Goal: Task Accomplishment & Management: Manage account settings

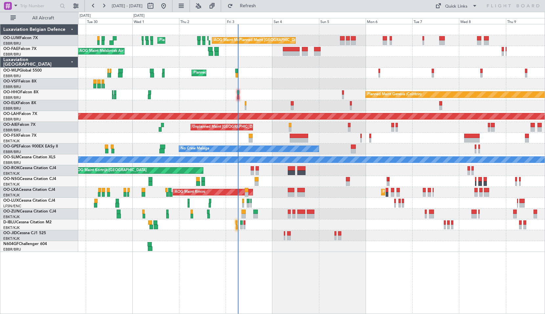
click at [360, 272] on div "Planned Maint [GEOGRAPHIC_DATA] ([GEOGRAPHIC_DATA] National) AOG Maint [GEOGRAP…" at bounding box center [311, 169] width 467 height 290
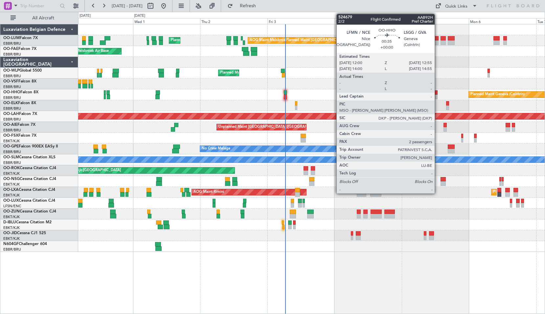
click at [438, 93] on div at bounding box center [436, 92] width 3 height 5
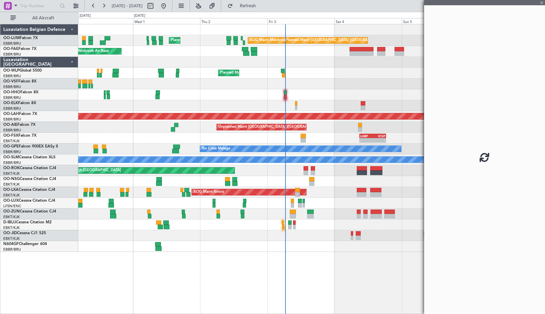
click at [451, 96] on div at bounding box center [484, 157] width 121 height 314
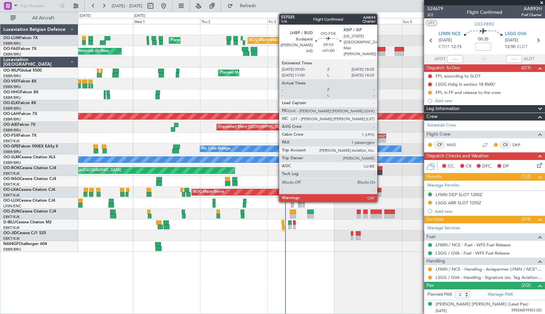
click at [380, 141] on div "-" at bounding box center [378, 140] width 12 height 4
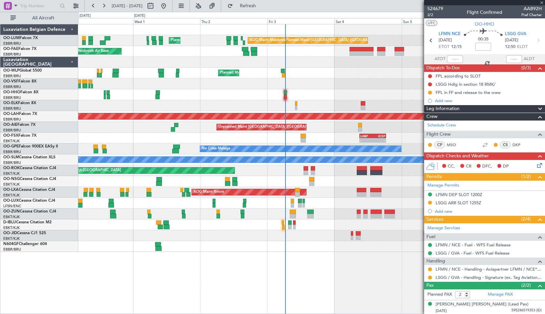
type input "+01:00"
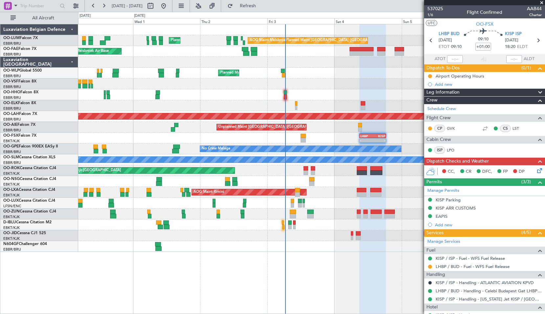
click at [544, 3] on span at bounding box center [541, 3] width 7 height 6
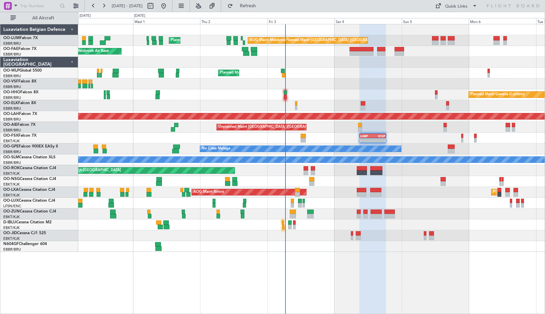
type input "0"
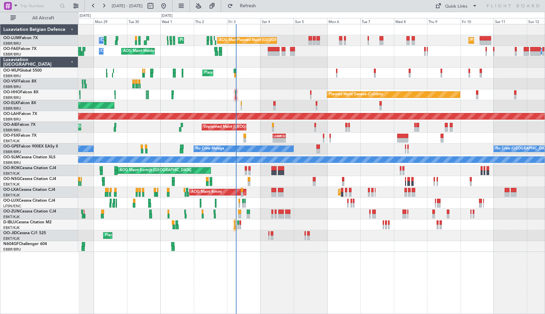
click at [347, 237] on div "Planned Maint Kortrijk-[GEOGRAPHIC_DATA]" at bounding box center [311, 235] width 466 height 11
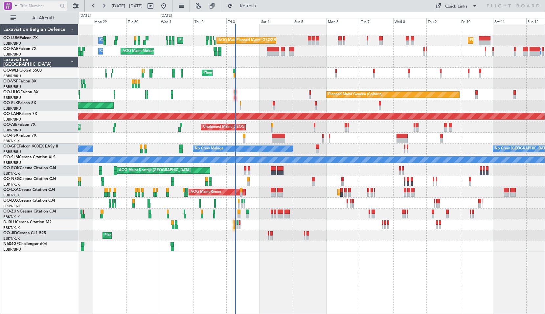
click at [13, 6] on span at bounding box center [16, 5] width 8 height 8
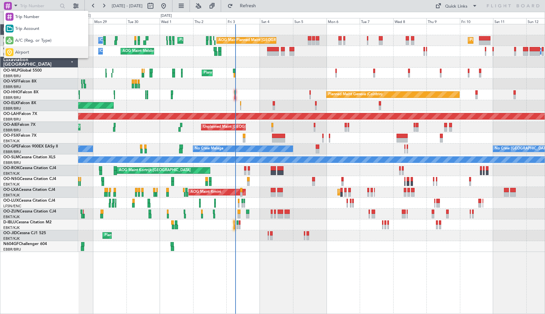
click at [27, 51] on span "Airport" at bounding box center [22, 52] width 14 height 7
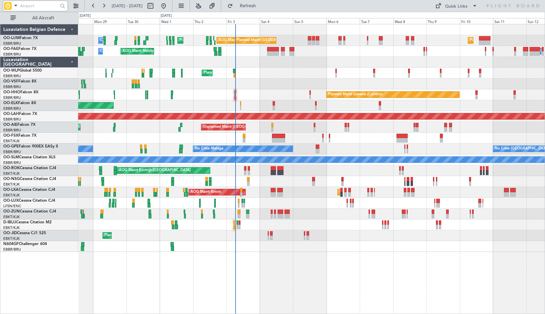
click at [35, 5] on input "text" at bounding box center [39, 6] width 38 height 10
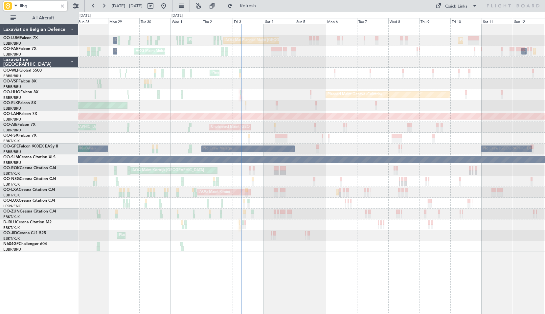
click at [298, 225] on div "A/C Unavailable Brussels (Brussels National) Planned Maint Nice (Côte d'Azur Ai…" at bounding box center [311, 224] width 466 height 11
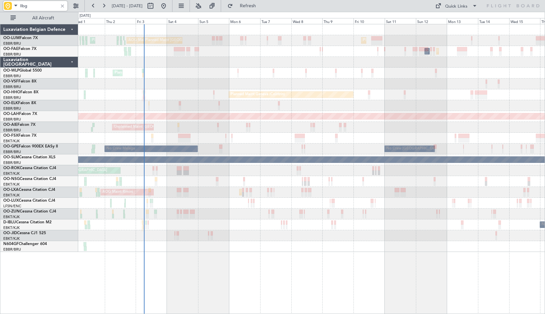
click at [326, 238] on div "Planned Maint Kortrijk-[GEOGRAPHIC_DATA]" at bounding box center [311, 235] width 466 height 11
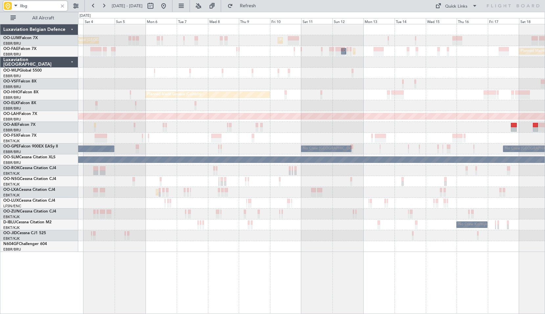
click at [331, 236] on div at bounding box center [311, 235] width 466 height 11
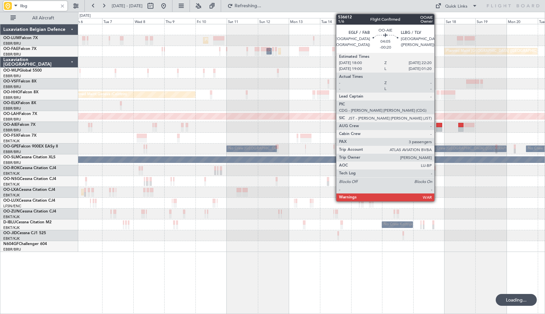
click at [437, 124] on div at bounding box center [439, 125] width 6 height 5
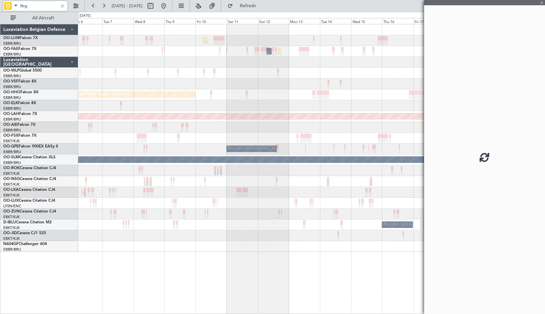
click at [295, 207] on div at bounding box center [311, 203] width 466 height 11
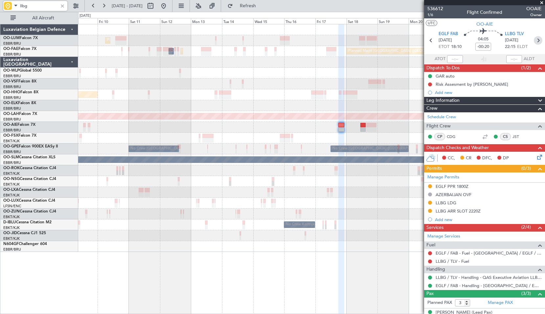
type input "llbg"
click at [534, 42] on icon at bounding box center [538, 40] width 9 height 9
type input "+00:15"
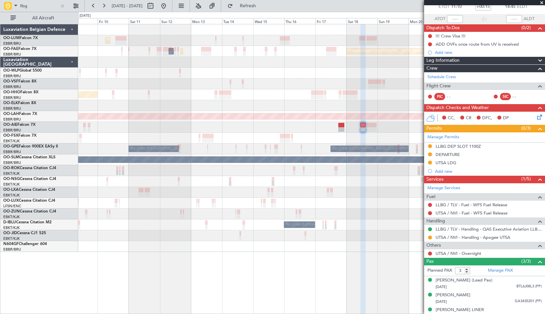
scroll to position [53, 0]
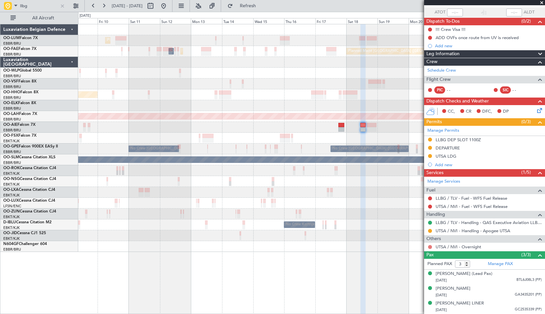
click at [430, 245] on button at bounding box center [430, 247] width 4 height 4
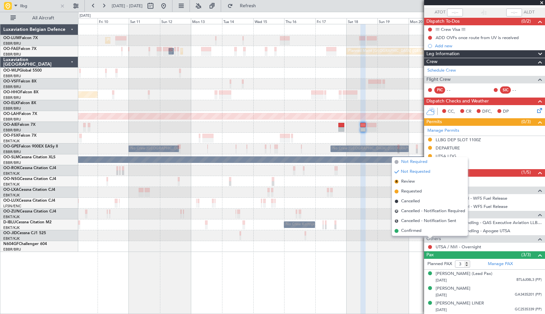
click at [411, 162] on span "Not Required" at bounding box center [414, 162] width 26 height 7
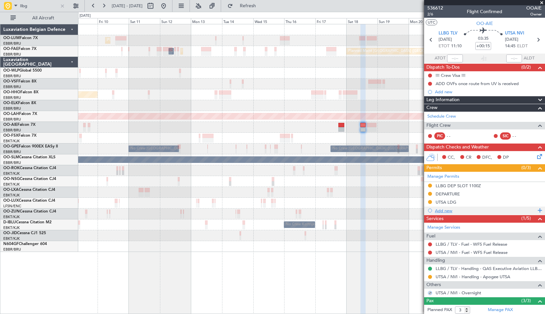
scroll to position [0, 0]
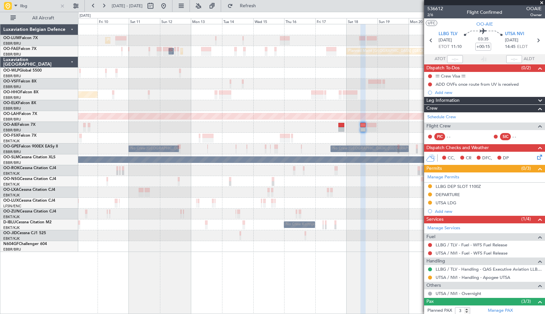
click at [542, 2] on span at bounding box center [541, 3] width 7 height 6
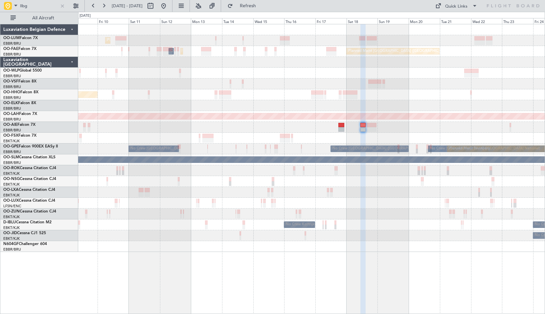
type input "0"
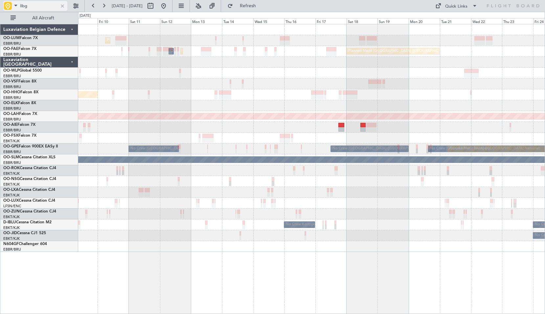
click at [63, 6] on div at bounding box center [62, 5] width 7 height 7
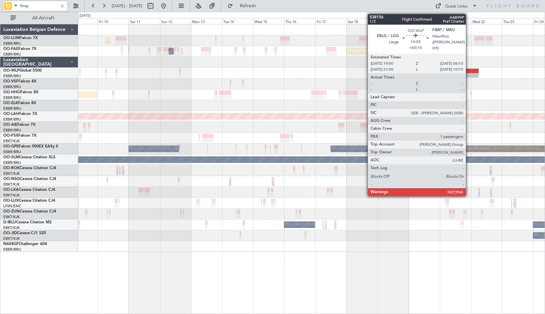
click at [469, 73] on div at bounding box center [471, 75] width 15 height 5
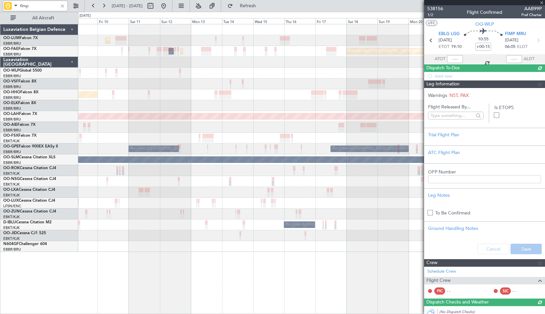
click at [304, 144] on div "Planned Maint Brussels (Brussels National) Owner Melsbroek Air Base Owner Melsb…" at bounding box center [311, 138] width 466 height 228
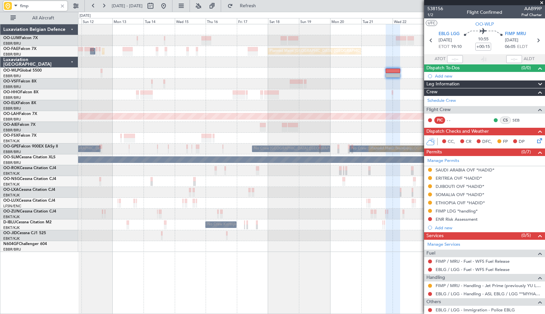
type input "fimp"
click at [30, 9] on input "fimp" at bounding box center [39, 6] width 38 height 10
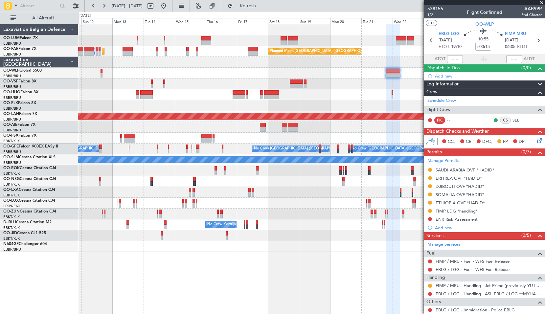
click at [316, 73] on div at bounding box center [311, 73] width 466 height 11
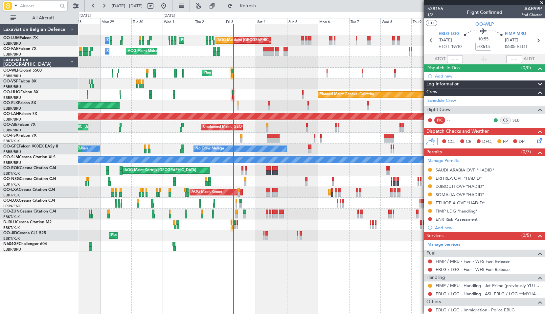
click at [410, 82] on div "Planned Maint [GEOGRAPHIC_DATA] ([GEOGRAPHIC_DATA] National) Planned Maint [GEO…" at bounding box center [311, 138] width 466 height 228
click at [258, 10] on button "Refresh" at bounding box center [243, 6] width 39 height 11
click at [17, 5] on span at bounding box center [16, 5] width 8 height 8
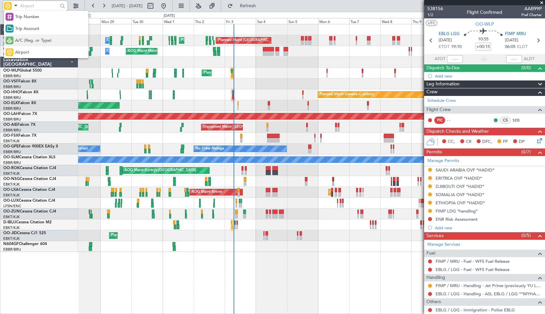
click at [27, 45] on div "A/C (Reg. or Type)" at bounding box center [46, 40] width 84 height 12
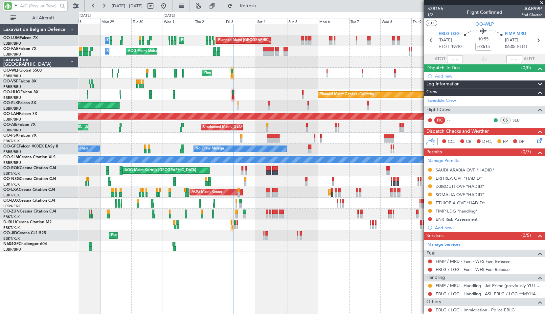
click at [40, 6] on input "text" at bounding box center [39, 6] width 38 height 10
type input "LXA"
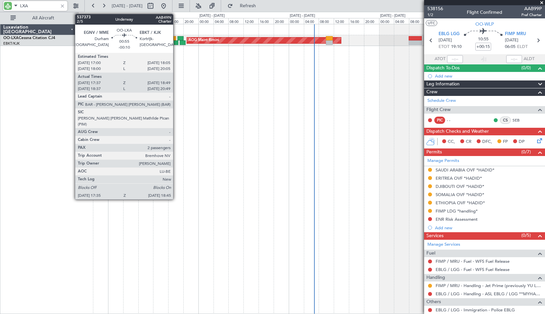
click at [176, 44] on div at bounding box center [176, 42] width 5 height 5
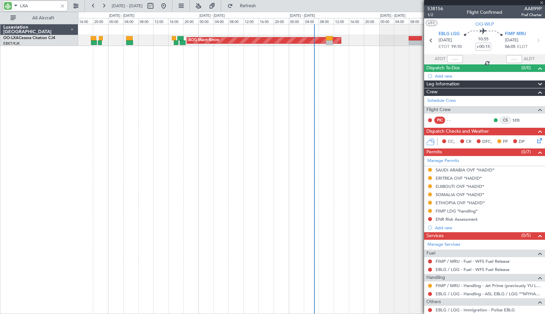
click at [169, 70] on div "AOG Maint Rimini Planned Maint Kortrijk-Wevelgem" at bounding box center [311, 169] width 467 height 290
type input "-00:10"
type input "17:42"
type input "18:44"
type input "2"
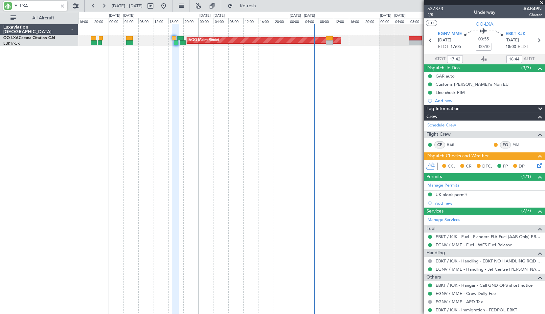
type input "LXA"
click at [444, 126] on link "Schedule Crew" at bounding box center [441, 125] width 29 height 7
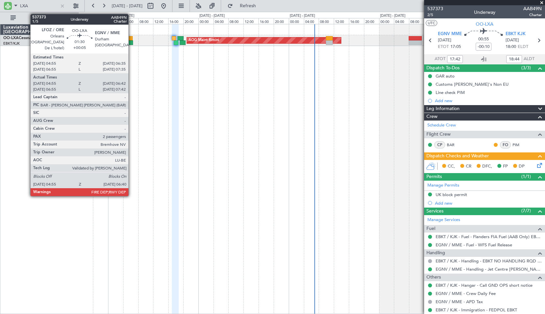
click at [131, 41] on div at bounding box center [129, 42] width 7 height 5
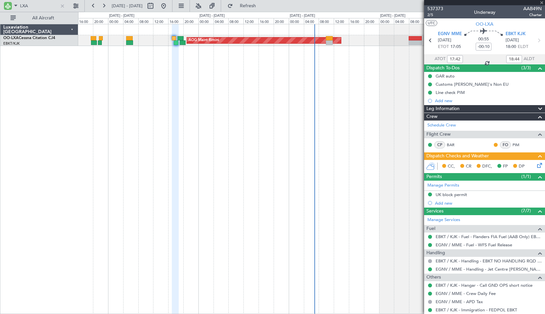
click at [258, 93] on div "AOG Maint Rimini Planned Maint Kortrijk-Wevelgem" at bounding box center [311, 169] width 467 height 290
type input "+00:05"
type input "05:00"
type input "06:37"
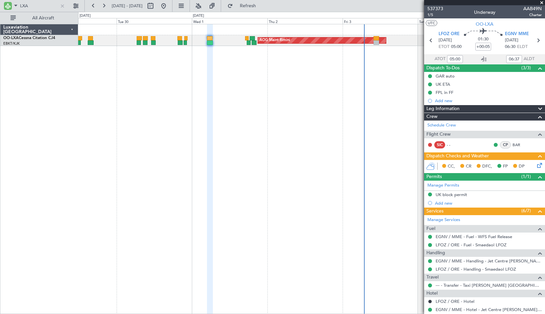
click at [253, 105] on div "AOG Maint Rimini Planned Maint Kortrijk-Wevelgem" at bounding box center [311, 169] width 467 height 290
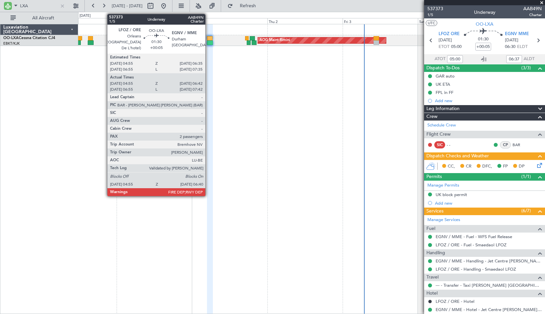
click at [208, 41] on div at bounding box center [210, 42] width 6 height 5
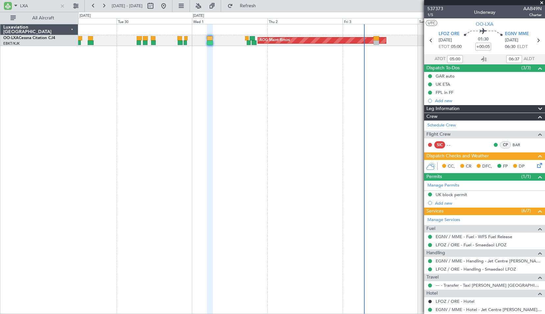
click at [222, 77] on div "AOG Maint Rimini Planned Maint Kortrijk-Wevelgem" at bounding box center [311, 169] width 467 height 290
click at [191, 50] on div "AOG Maint Rimini Planned Maint Kortrijk-Wevelgem" at bounding box center [311, 169] width 467 height 290
click at [481, 59] on icon at bounding box center [484, 59] width 8 height 8
drag, startPoint x: 61, startPoint y: 6, endPoint x: 72, endPoint y: 6, distance: 11.2
click at [61, 6] on div at bounding box center [62, 5] width 7 height 7
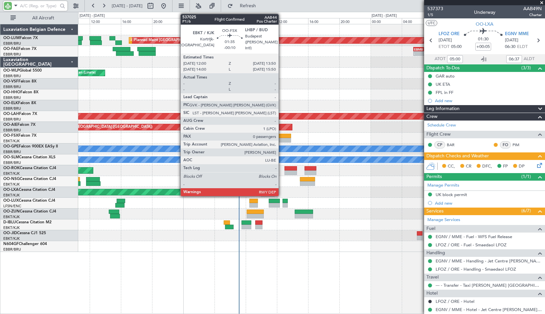
click at [282, 138] on div at bounding box center [284, 140] width 14 height 5
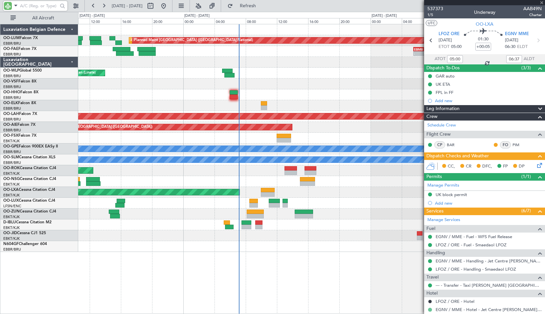
type input "-00:10"
type input "0"
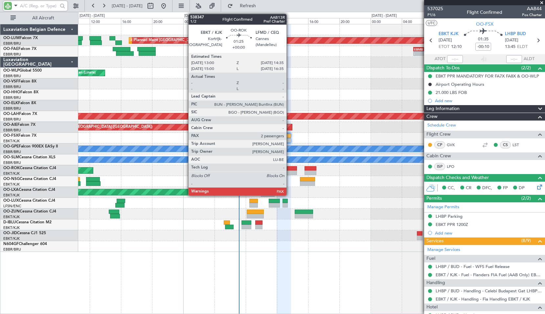
click at [289, 170] on div at bounding box center [290, 172] width 12 height 5
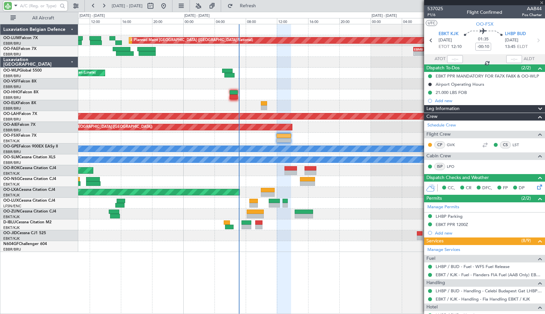
type input "3"
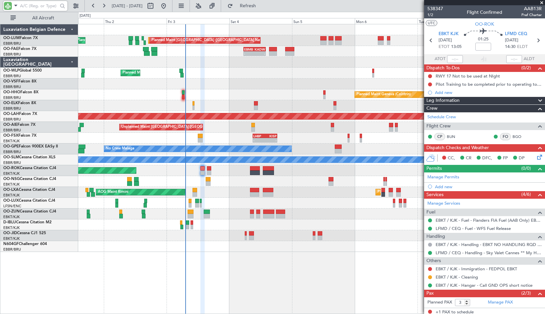
click at [222, 95] on div "Planned Maint Geneva (Cointrin)" at bounding box center [311, 94] width 466 height 11
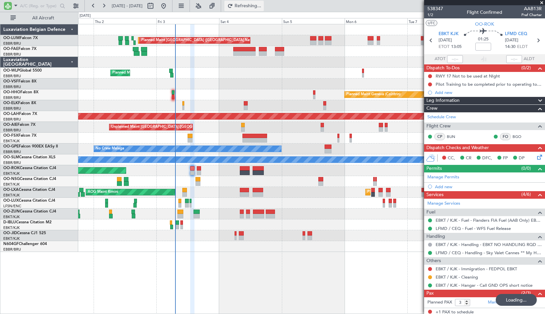
click at [257, 6] on span "Refreshing..." at bounding box center [248, 6] width 28 height 5
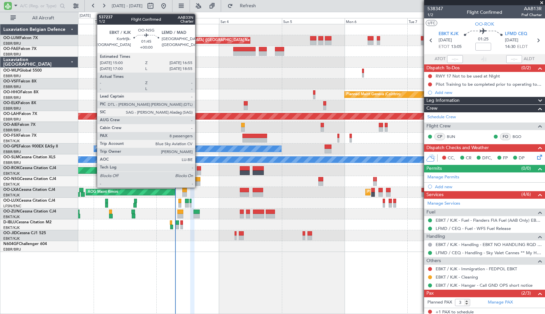
click at [198, 178] on div at bounding box center [197, 179] width 5 height 5
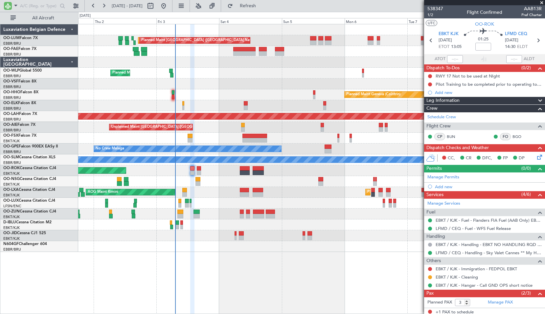
click at [208, 199] on div at bounding box center [311, 203] width 466 height 11
type input "8"
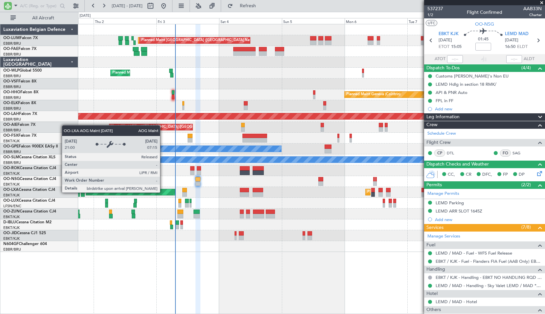
click at [163, 192] on div "AOG Maint Rimini" at bounding box center [130, 192] width 89 height 6
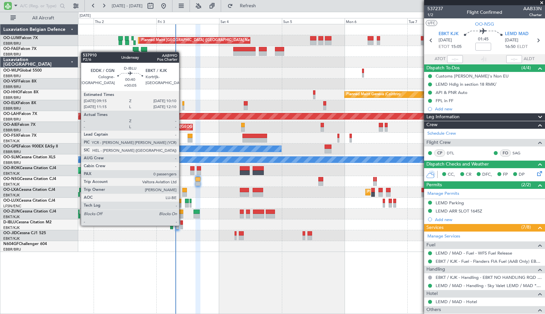
click at [182, 225] on div at bounding box center [181, 227] width 3 height 5
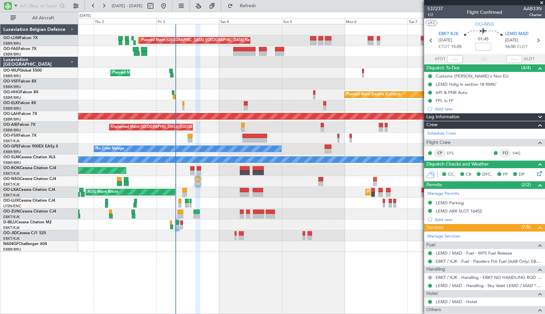
click at [189, 236] on div at bounding box center [311, 235] width 466 height 11
type input "+00:05"
type input "0"
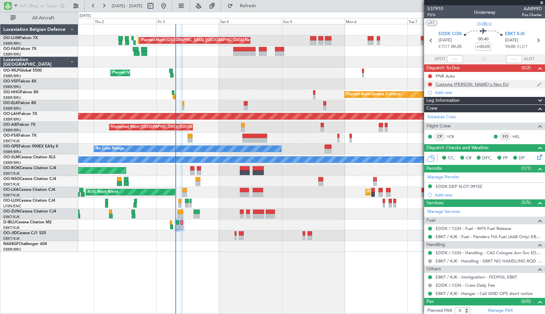
click at [462, 84] on div "Customs [PERSON_NAME]'s Non EU" at bounding box center [472, 84] width 73 height 6
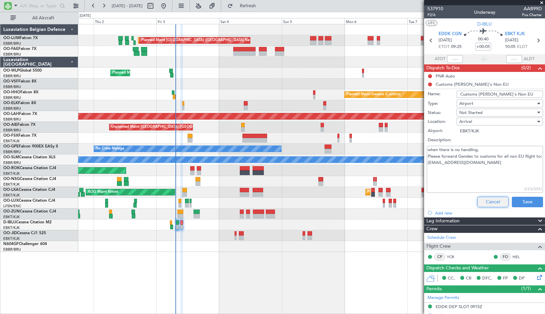
click at [487, 202] on button "Cancel" at bounding box center [492, 202] width 31 height 11
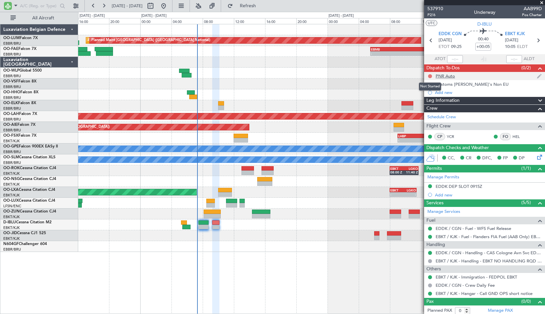
click at [431, 75] on button at bounding box center [430, 76] width 4 height 4
click at [428, 104] on span "Completed" at bounding box center [433, 105] width 22 height 7
click at [262, 7] on span "Refresh" at bounding box center [248, 6] width 28 height 5
click at [283, 73] on div "Planned Maint Milan (Linate)" at bounding box center [311, 73] width 466 height 11
click at [430, 83] on button at bounding box center [430, 84] width 4 height 4
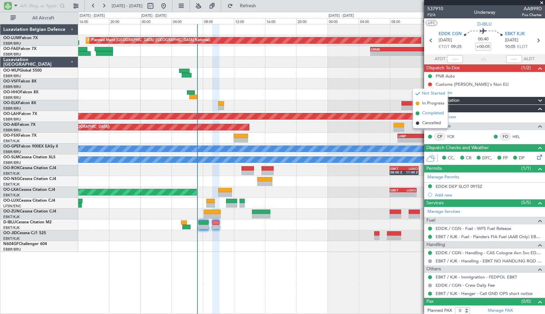
click at [428, 112] on span "Completed" at bounding box center [433, 113] width 22 height 7
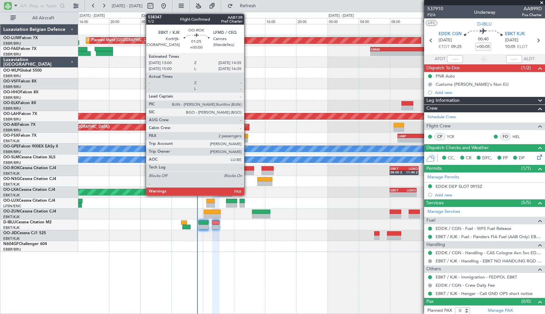
click at [247, 173] on div at bounding box center [247, 172] width 12 height 5
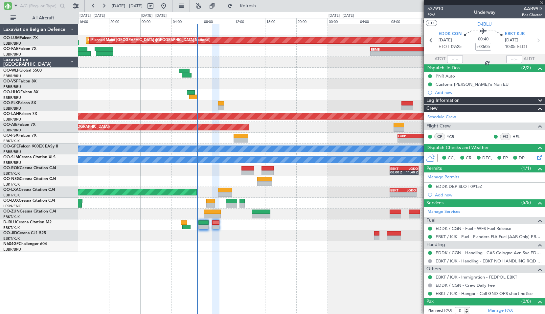
click at [297, 173] on div "EBKT 08:00 Z LGKO 11:40 Z LGKO 12:55 Z EBKT 17:10 Z AOG Maint Kortrijk-Wevelgem" at bounding box center [311, 170] width 466 height 11
type input "3"
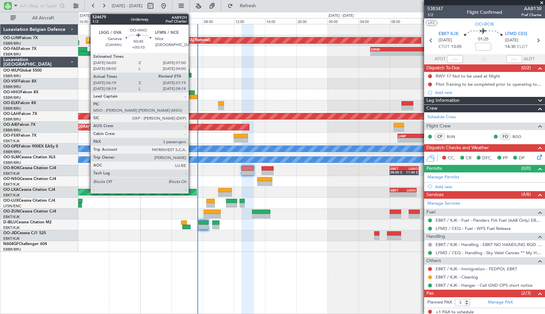
click at [192, 93] on div at bounding box center [191, 92] width 8 height 5
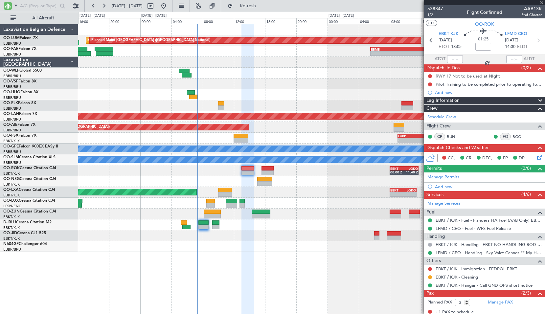
type input "+00:10"
type input "06:29"
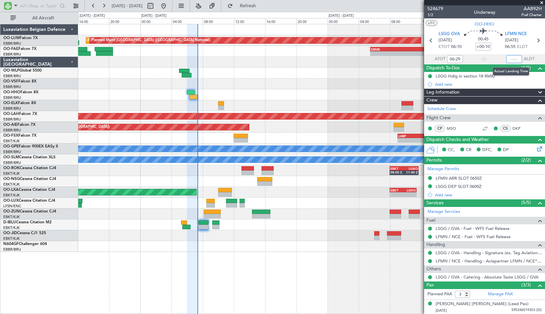
click at [511, 58] on input "text" at bounding box center [514, 59] width 16 height 8
type input "07:16"
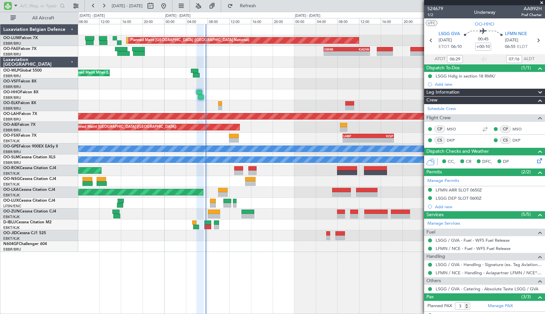
click at [540, 3] on span at bounding box center [541, 3] width 7 height 6
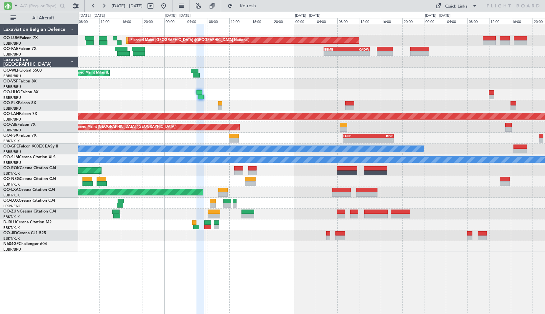
type input "0"
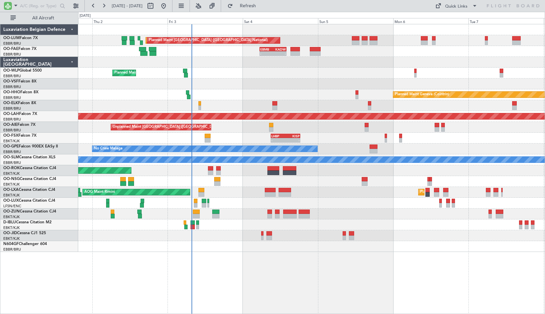
click at [256, 9] on button "Refresh" at bounding box center [243, 6] width 39 height 11
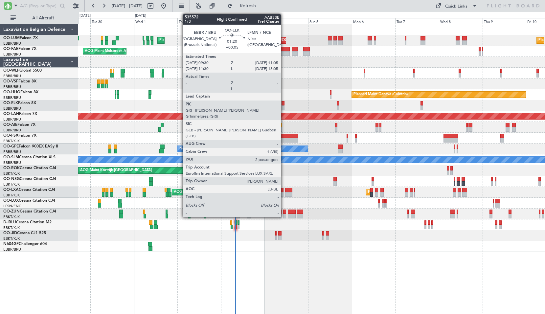
click at [284, 106] on div at bounding box center [283, 107] width 3 height 5
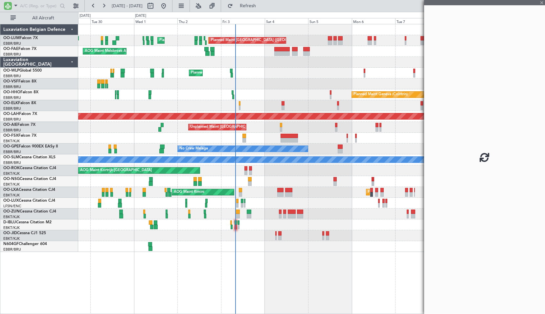
click at [302, 105] on div "Planned Maint Kortrijk-[GEOGRAPHIC_DATA]" at bounding box center [311, 105] width 466 height 11
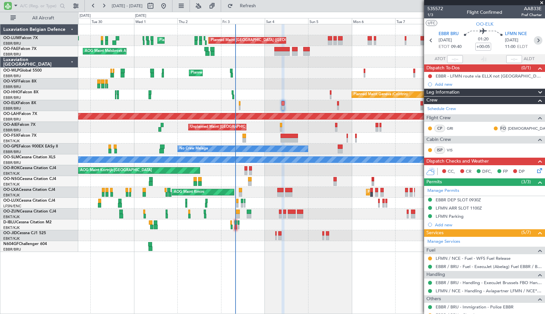
click at [536, 39] on icon at bounding box center [538, 40] width 9 height 9
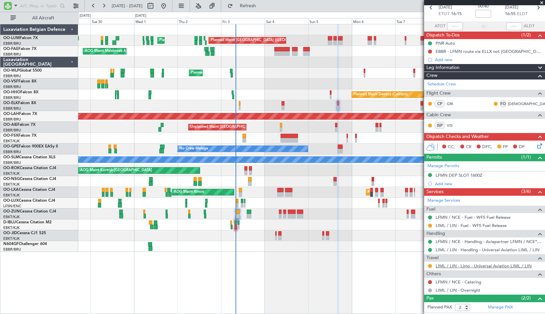
scroll to position [61, 0]
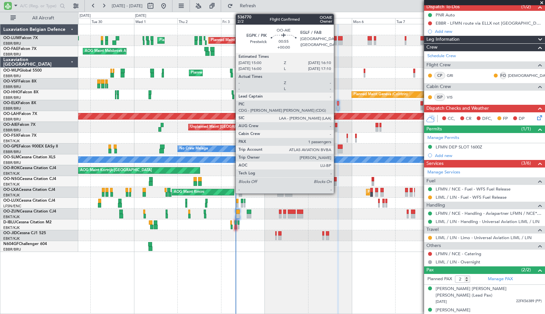
click at [337, 129] on div at bounding box center [336, 129] width 2 height 5
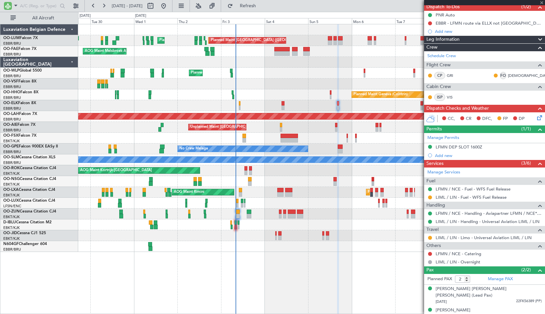
type input "1"
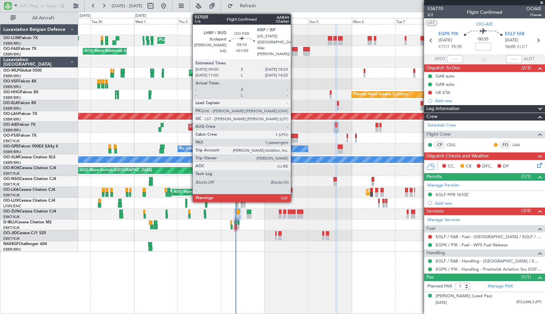
click at [294, 140] on div at bounding box center [289, 140] width 17 height 5
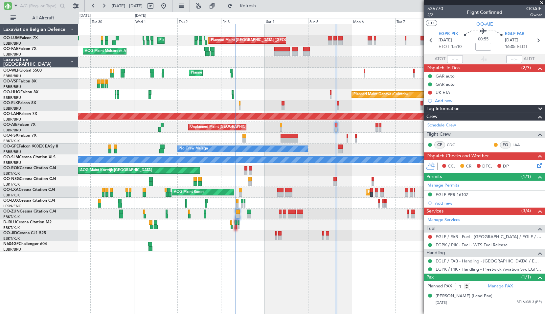
click at [306, 138] on div at bounding box center [311, 138] width 466 height 11
type input "+01:00"
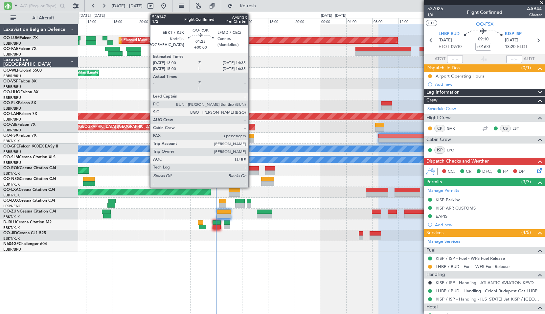
click at [251, 170] on div at bounding box center [253, 168] width 11 height 5
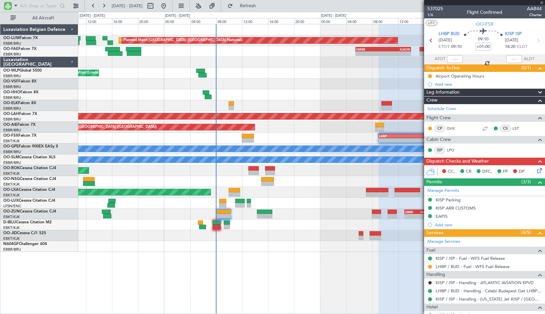
click at [289, 172] on div "AOG Maint Kortrijk-[GEOGRAPHIC_DATA]" at bounding box center [311, 170] width 466 height 11
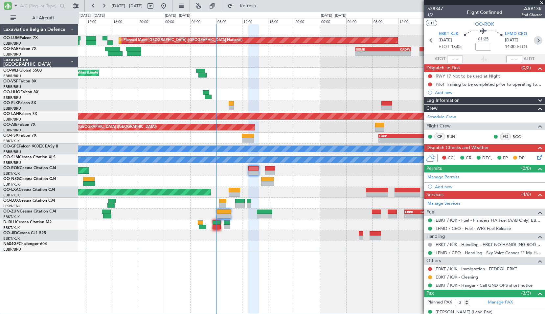
click at [535, 42] on icon at bounding box center [538, 40] width 9 height 9
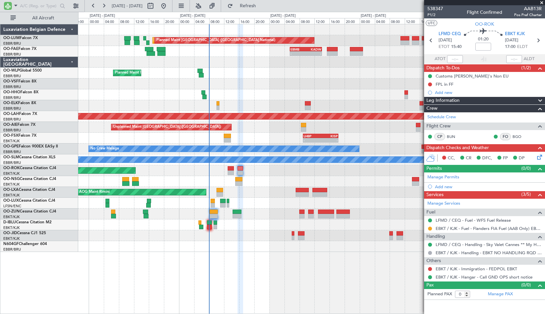
click at [245, 255] on div "AOG Maint Melsbroek Air Base Planned Maint Brussels (Brussels National) Planned…" at bounding box center [311, 169] width 467 height 290
click at [262, 182] on div at bounding box center [311, 181] width 466 height 11
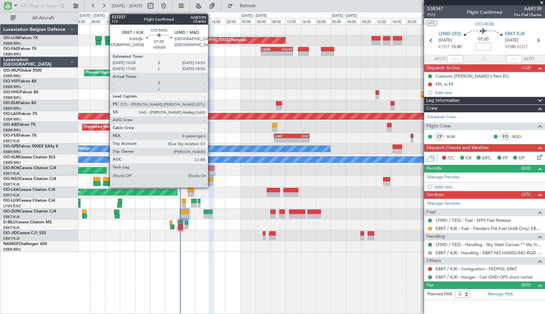
click at [211, 181] on div at bounding box center [209, 179] width 7 height 5
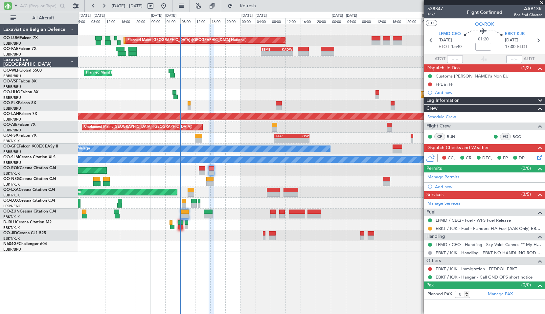
click at [248, 180] on div at bounding box center [311, 181] width 466 height 11
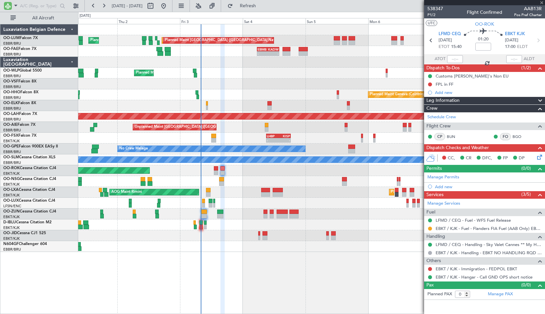
type input "8"
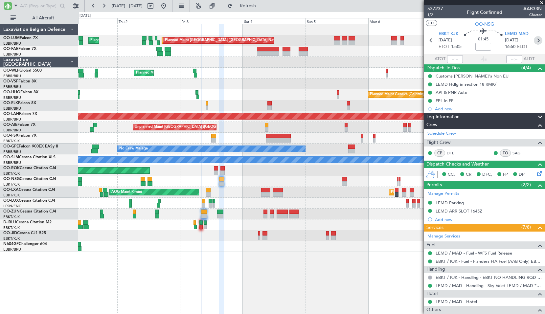
click at [534, 41] on icon at bounding box center [538, 40] width 9 height 9
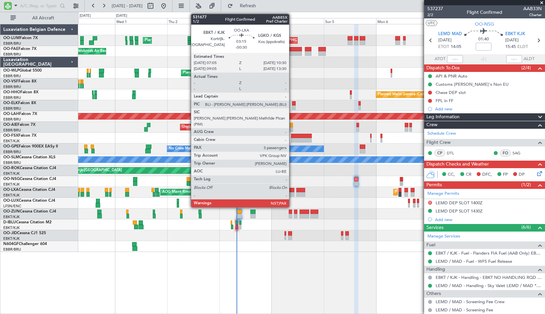
click at [291, 191] on div at bounding box center [291, 190] width 8 height 5
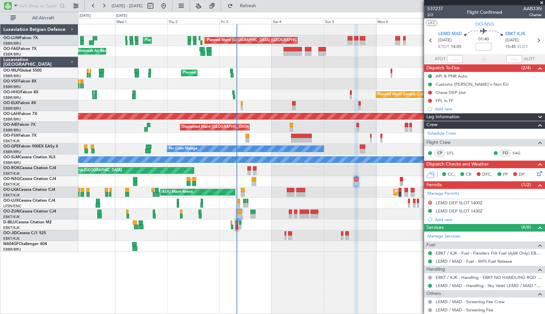
click at [313, 193] on div "Planned Maint Kortrijk-Wevelgem AOG Maint Rimini" at bounding box center [311, 192] width 466 height 11
type input "-00:30"
type input "3"
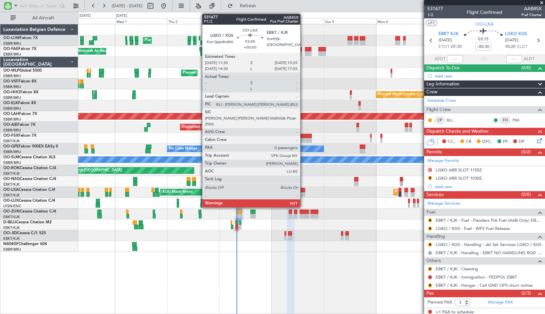
click at [303, 191] on div at bounding box center [300, 190] width 9 height 5
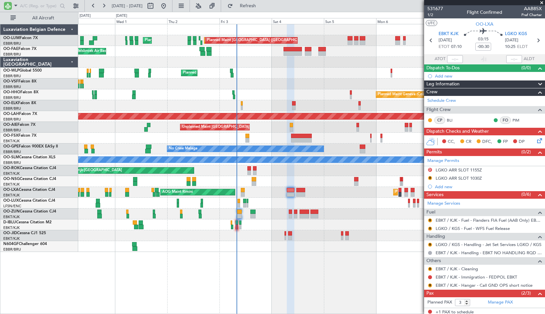
click at [329, 190] on div "Planned Maint Kortrijk-Wevelgem AOG Maint Rimini" at bounding box center [311, 192] width 466 height 11
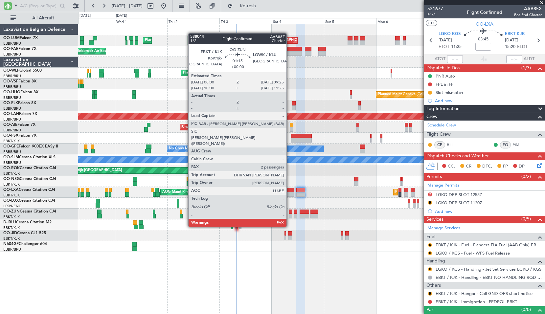
click at [289, 214] on div at bounding box center [290, 216] width 3 height 5
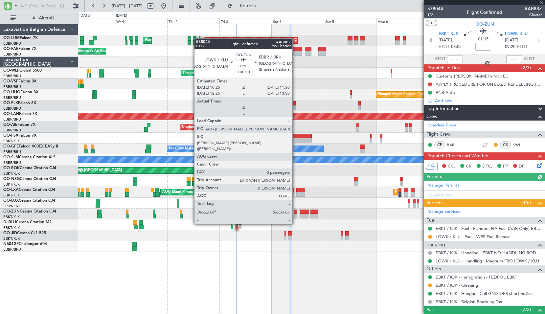
click at [295, 212] on div at bounding box center [295, 212] width 3 height 5
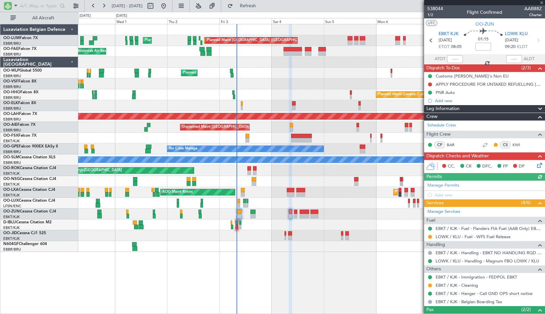
click at [317, 200] on div at bounding box center [311, 203] width 466 height 11
type input "0"
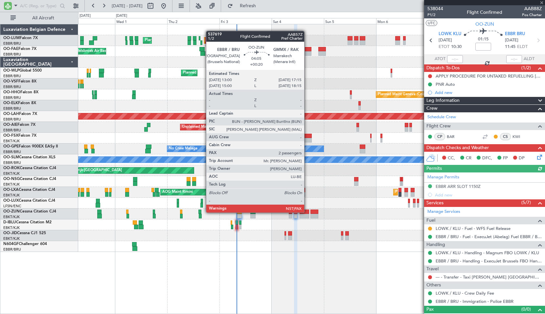
click at [307, 212] on div at bounding box center [305, 212] width 10 height 5
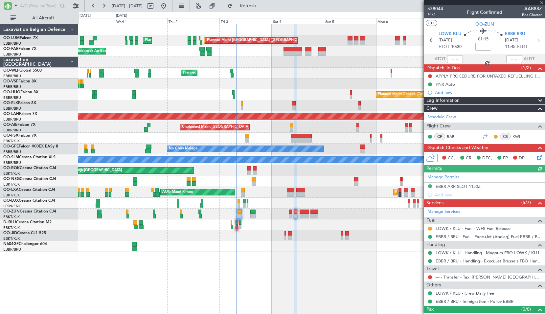
click at [325, 224] on div at bounding box center [311, 224] width 466 height 11
type input "+00:20"
type input "2"
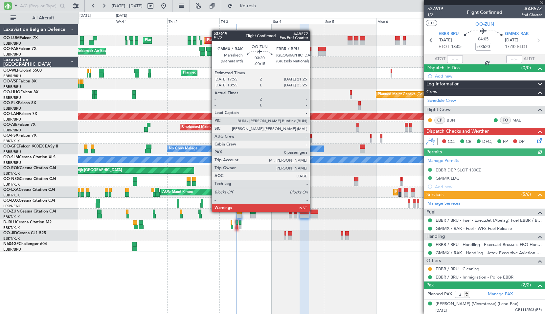
click at [313, 212] on div at bounding box center [314, 212] width 8 height 5
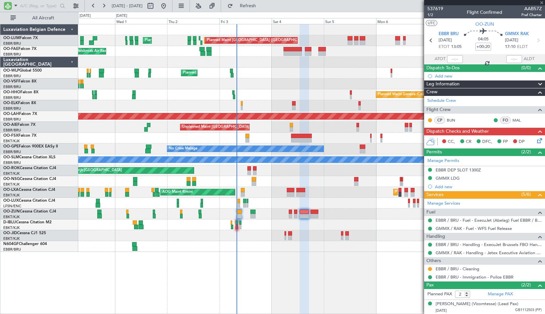
type input "-00:15"
type input "0"
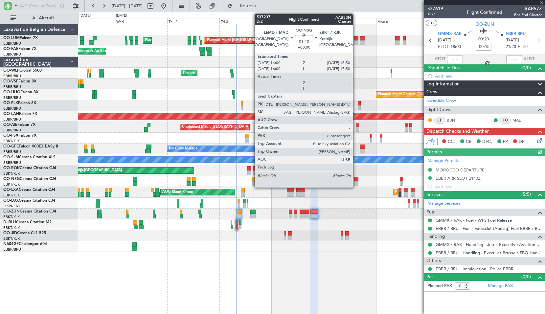
click at [356, 182] on div at bounding box center [356, 183] width 4 height 5
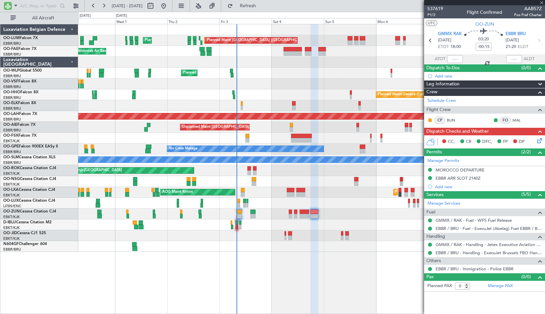
click at [355, 199] on div at bounding box center [311, 203] width 466 height 11
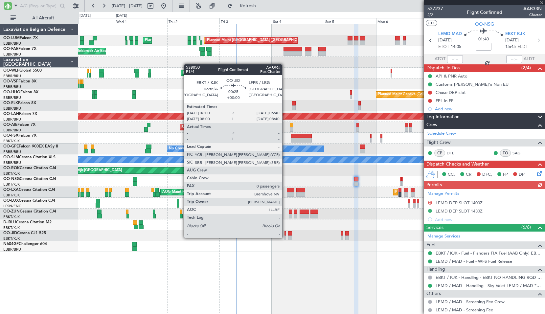
click at [285, 237] on div at bounding box center [285, 238] width 2 height 5
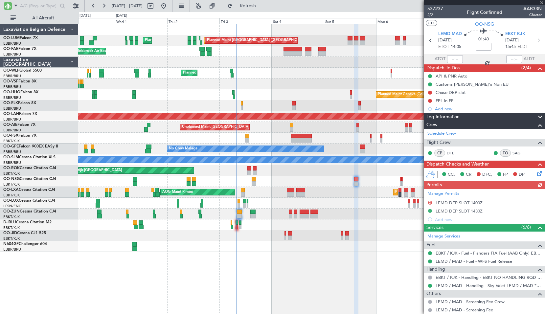
click at [297, 248] on div at bounding box center [311, 246] width 466 height 11
type input "0"
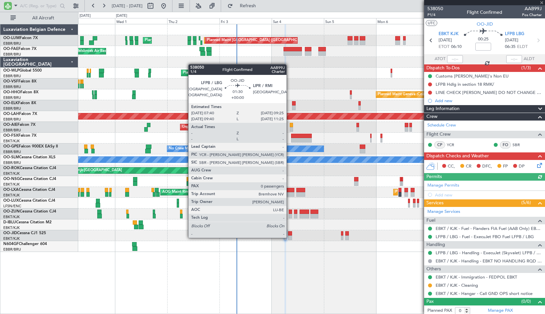
click at [289, 237] on div at bounding box center [290, 238] width 4 height 5
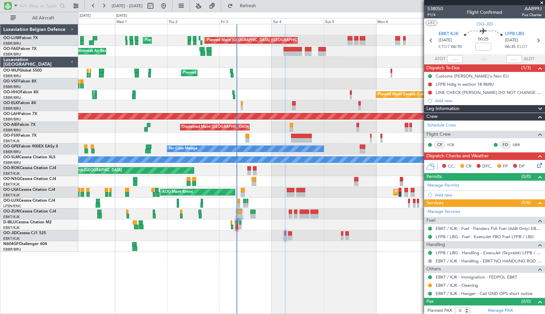
click at [299, 241] on div at bounding box center [311, 246] width 466 height 11
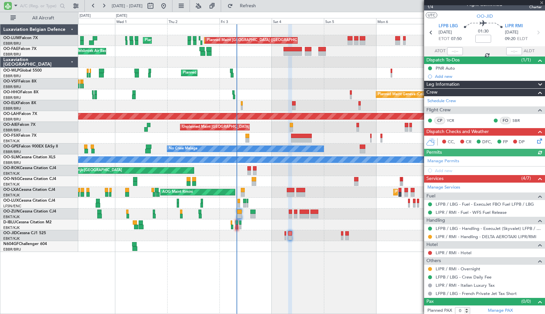
scroll to position [10, 0]
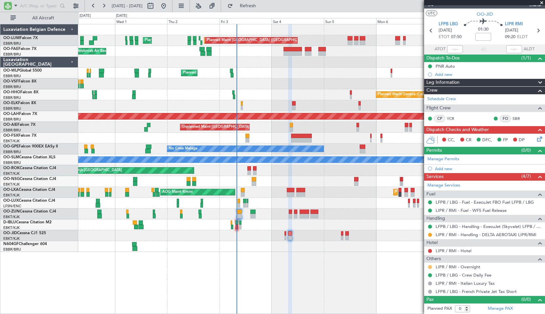
click at [430, 266] on button at bounding box center [430, 267] width 4 height 4
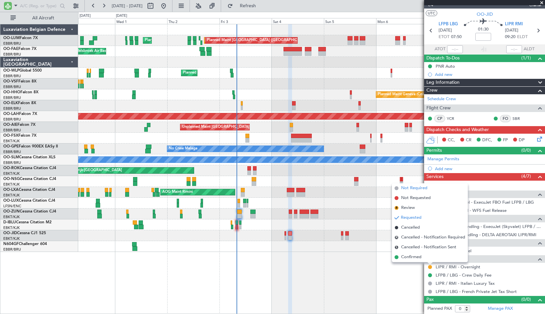
click at [419, 187] on span "Not Required" at bounding box center [414, 188] width 26 height 7
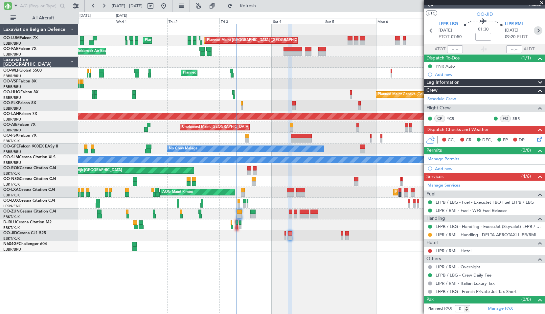
click at [535, 29] on icon at bounding box center [538, 30] width 9 height 9
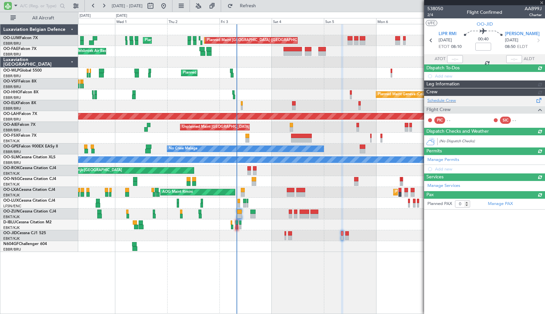
scroll to position [0, 0]
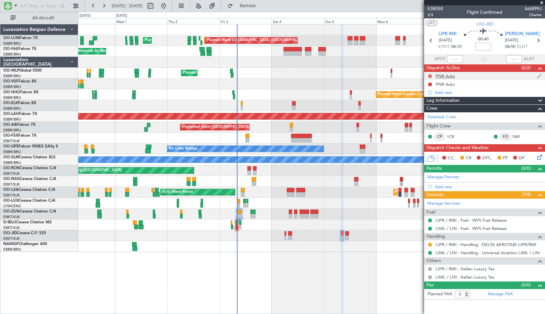
click at [431, 75] on button at bounding box center [430, 76] width 4 height 4
click at [428, 104] on span "Completed" at bounding box center [433, 105] width 22 height 7
click at [429, 82] on button at bounding box center [430, 84] width 4 height 4
click at [428, 113] on span "Completed" at bounding box center [433, 113] width 22 height 7
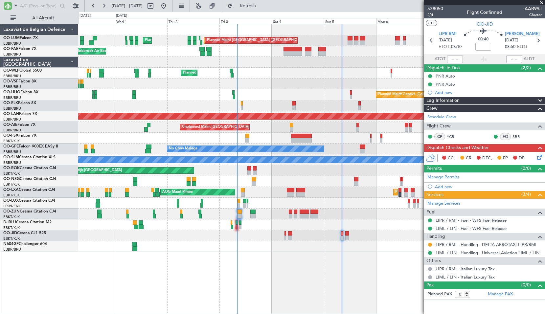
click at [542, 3] on span at bounding box center [541, 3] width 7 height 6
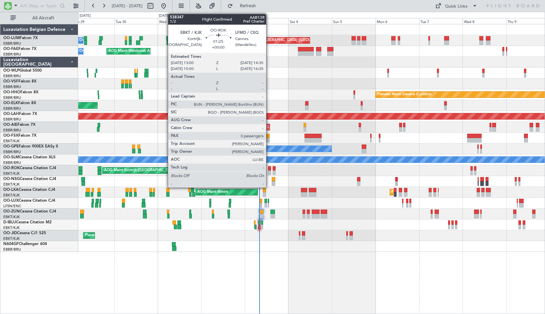
click at [269, 167] on div at bounding box center [269, 168] width 3 height 5
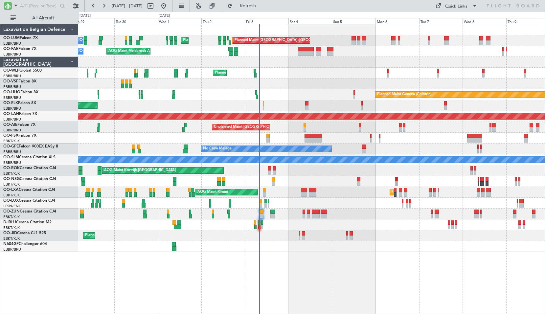
click at [285, 169] on div "AOG Maint Kortrijk-Wevelgem Planned Maint Kortrijk-Wevelgem" at bounding box center [311, 170] width 466 height 11
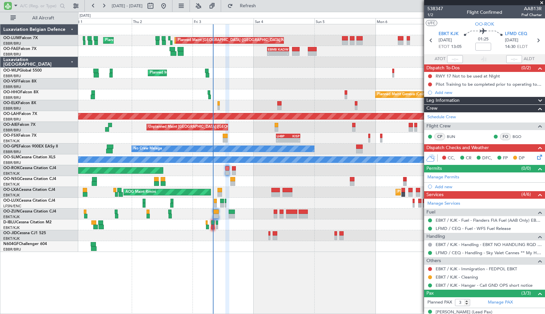
click at [260, 269] on div "AOG Maint Melsbroek Air Base Planned Maint Brussels (Brussels National) Planned…" at bounding box center [311, 169] width 467 height 290
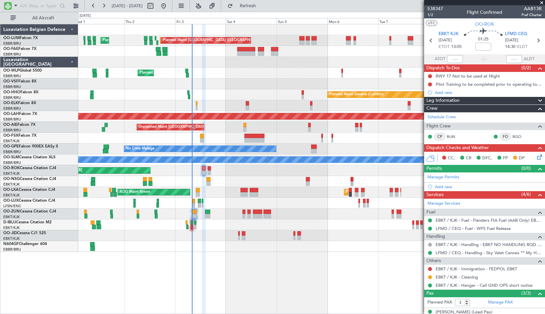
click at [339, 275] on div "AOG Maint Melsbroek Air Base Planned Maint Brussels (Brussels National) Planned…" at bounding box center [311, 169] width 467 height 290
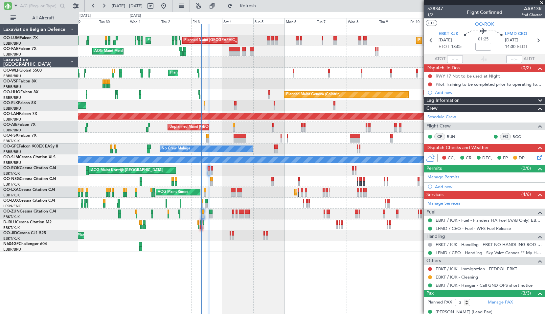
click at [311, 263] on div "AOG Maint Melsbroek Air Base Planned Maint Brussels (Brussels National) Planned…" at bounding box center [311, 169] width 467 height 290
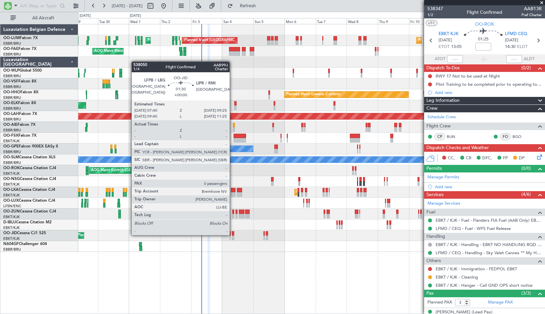
click at [232, 235] on div at bounding box center [233, 233] width 2 height 5
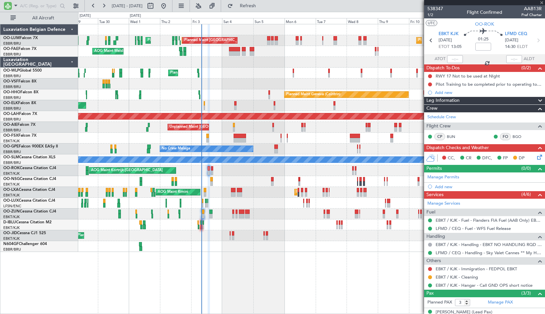
type input "0"
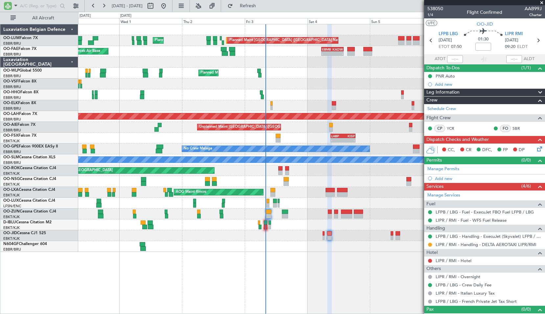
click at [352, 269] on div "AOG Maint Melsbroek Air Base Planned Maint Brussels (Brussels National) Planned…" at bounding box center [311, 169] width 467 height 290
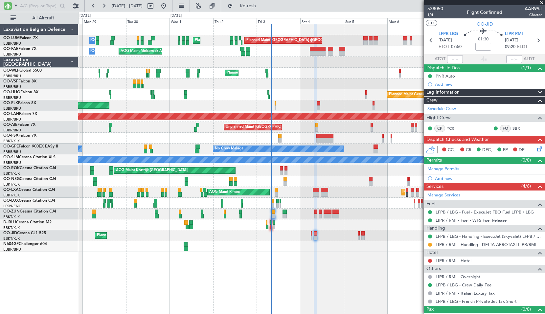
click at [353, 291] on div "AOG Maint Melsbroek Air Base Planned Maint Brussels (Brussels National) Planned…" at bounding box center [311, 169] width 467 height 290
click at [541, 3] on span at bounding box center [541, 3] width 7 height 6
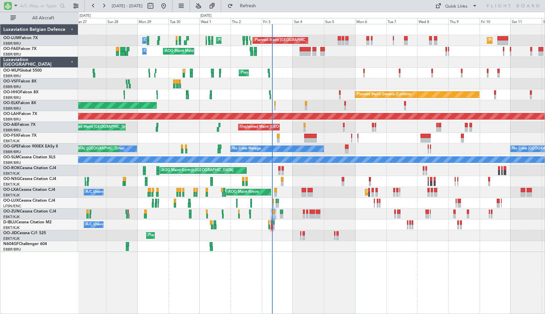
click at [378, 143] on div "AOG Maint Melsbroek Air Base Planned Maint Brussels (Brussels National) Planned…" at bounding box center [311, 138] width 466 height 228
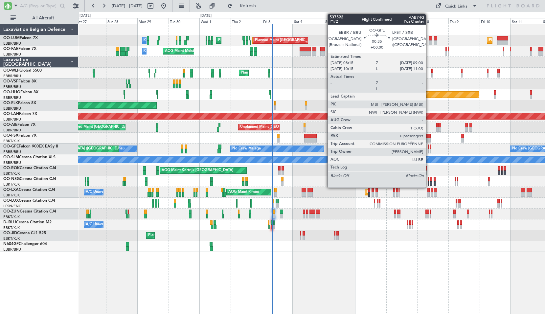
click at [429, 149] on div at bounding box center [428, 151] width 1 height 5
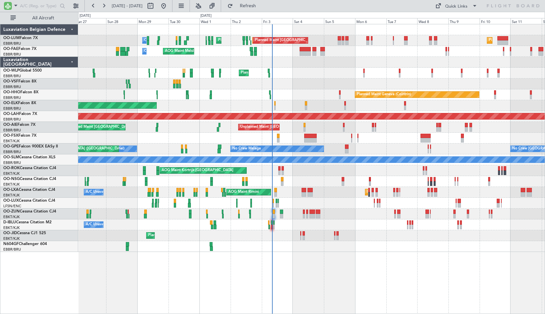
click at [440, 149] on fb-app "27 Sep 2025 - 12 Oct 2025 Refresh Quick Links All Aircraft AOG Maint Melsbroek …" at bounding box center [272, 159] width 545 height 309
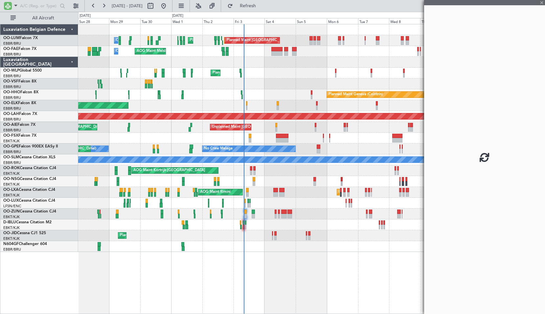
click at [358, 137] on div "Planned Maint Kortrijk-[GEOGRAPHIC_DATA]" at bounding box center [311, 138] width 466 height 11
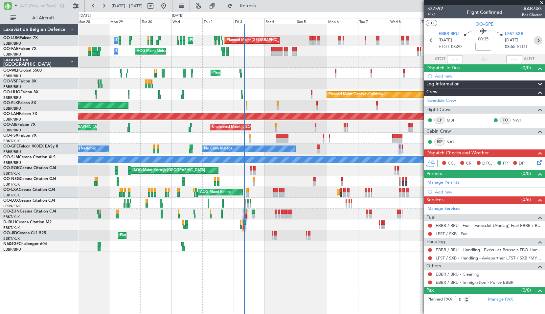
click at [536, 38] on icon at bounding box center [538, 40] width 9 height 9
type input "10"
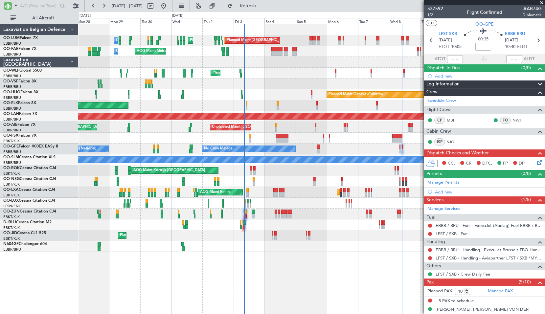
scroll to position [65, 0]
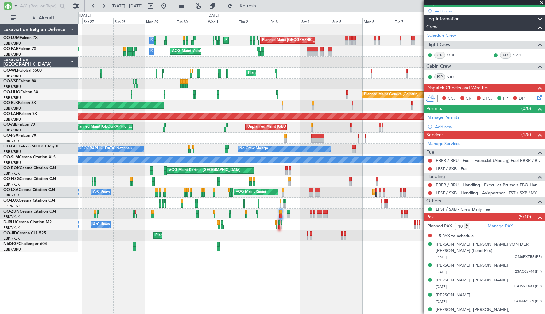
click at [172, 265] on div "Planned Maint Brussels (Brussels National) Owner Melsbroek Air Base AOG Maint M…" at bounding box center [311, 169] width 467 height 290
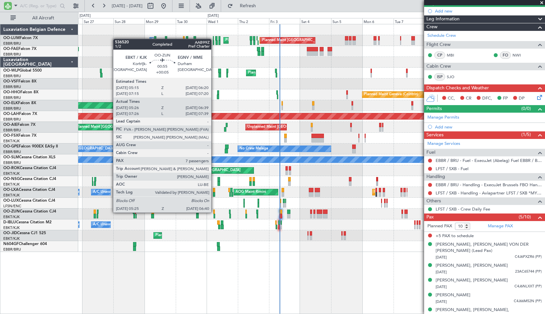
click at [214, 212] on div at bounding box center [214, 212] width 2 height 5
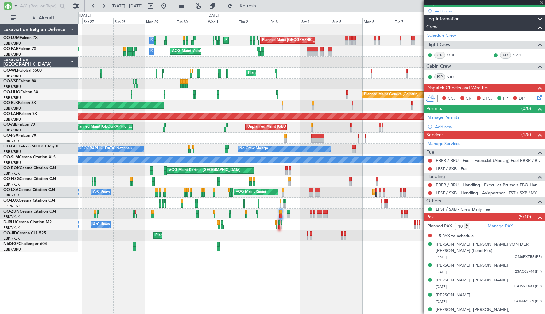
type input "+00:05"
type input "05:31"
type input "06:34"
type input "7"
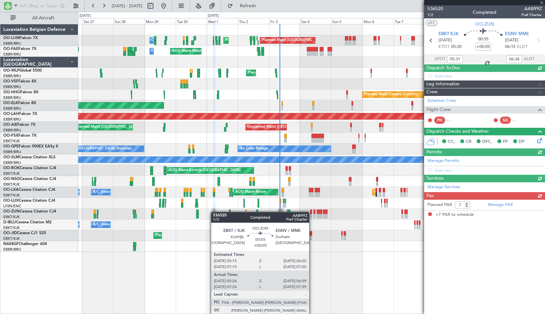
scroll to position [0, 0]
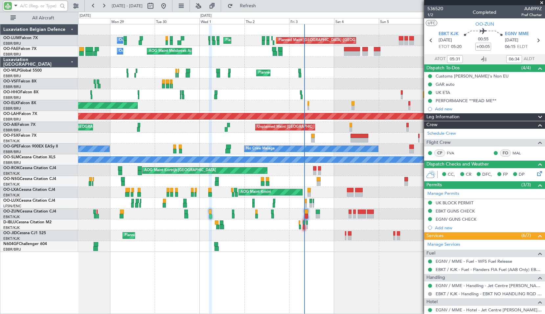
click at [26, 7] on input "text" at bounding box center [39, 6] width 38 height 10
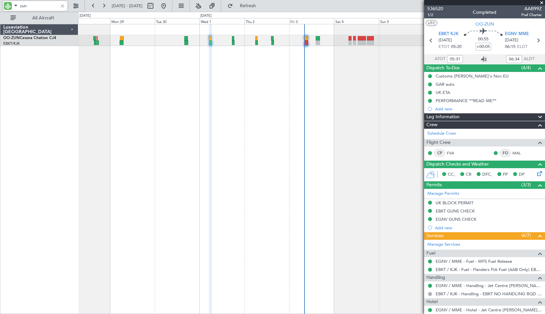
type input "zun"
click at [481, 59] on icon at bounding box center [484, 59] width 8 height 8
click at [445, 133] on link "Schedule Crew" at bounding box center [441, 133] width 29 height 7
click at [242, 70] on div at bounding box center [311, 169] width 467 height 290
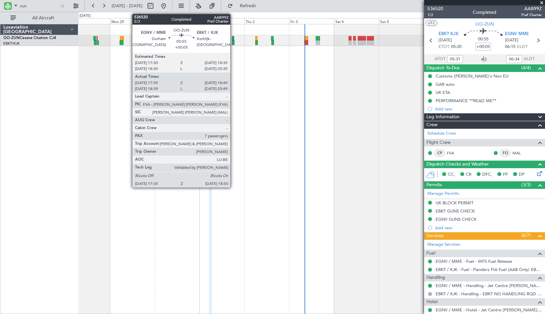
click at [233, 43] on div at bounding box center [233, 42] width 3 height 5
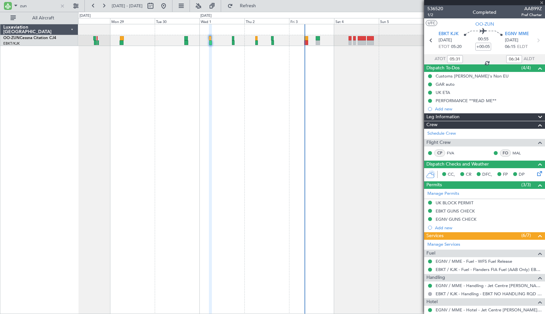
type input "17:44"
type input "18:44"
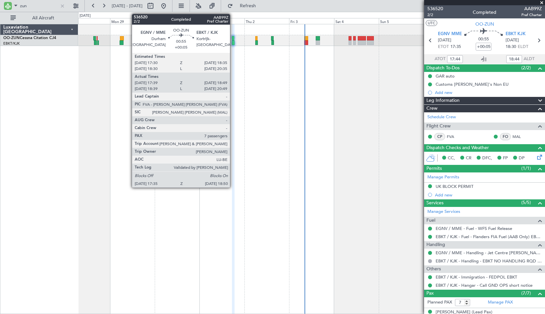
click at [233, 42] on div at bounding box center [233, 42] width 3 height 5
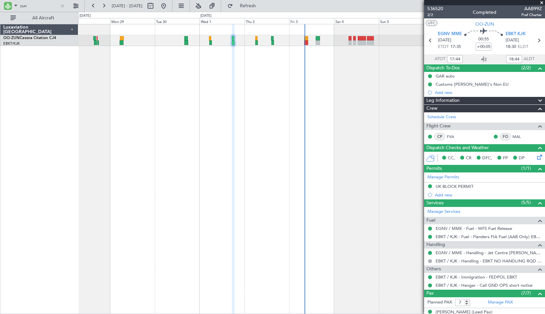
click at [243, 72] on div at bounding box center [311, 169] width 467 height 290
click at [481, 59] on icon at bounding box center [484, 59] width 8 height 8
click at [262, 8] on span "Refresh" at bounding box center [248, 6] width 28 height 5
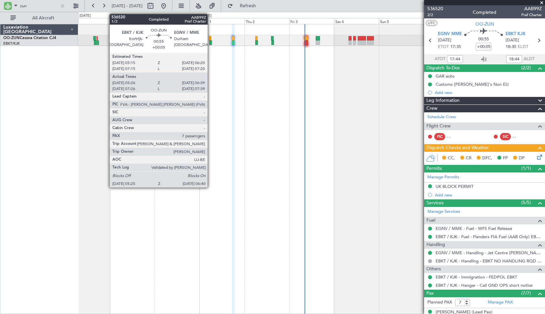
click at [211, 42] on div at bounding box center [210, 42] width 3 height 5
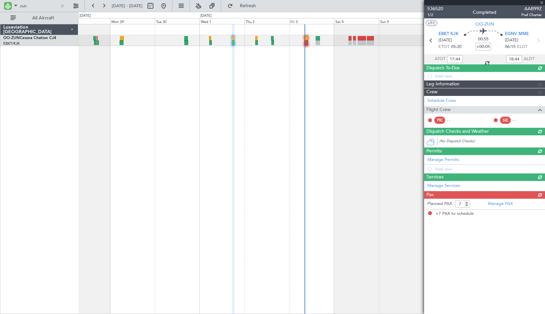
type input "05:31"
type input "06:34"
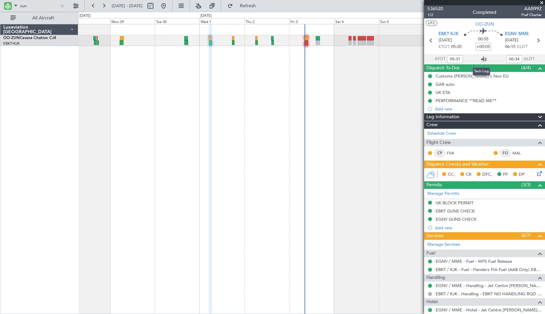
click at [481, 59] on icon at bounding box center [484, 59] width 8 height 8
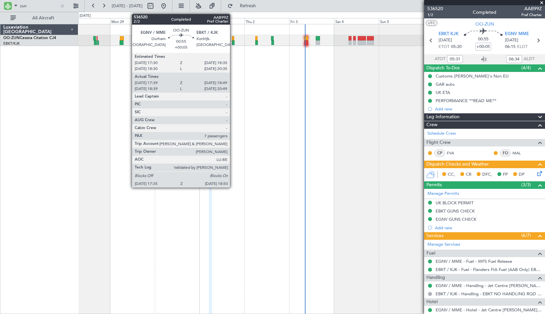
click at [233, 41] on div at bounding box center [233, 42] width 3 height 5
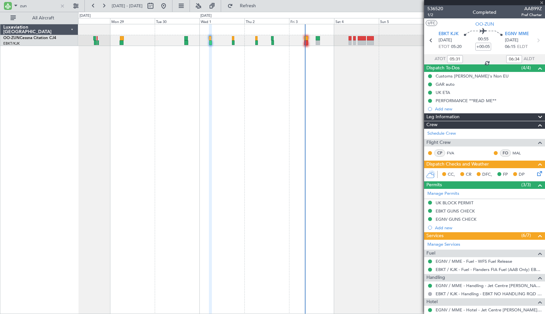
click at [230, 71] on div at bounding box center [311, 169] width 467 height 290
type input "17:44"
type input "18:44"
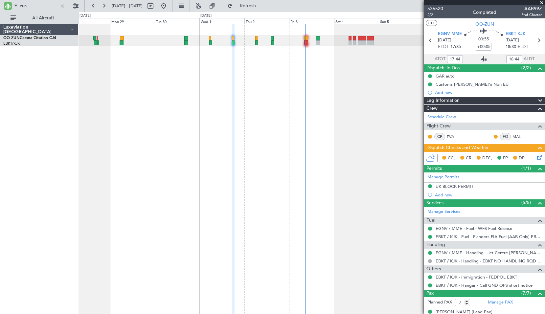
click at [482, 59] on icon at bounding box center [484, 59] width 8 height 8
click at [258, 8] on span "Refresh" at bounding box center [248, 6] width 28 height 5
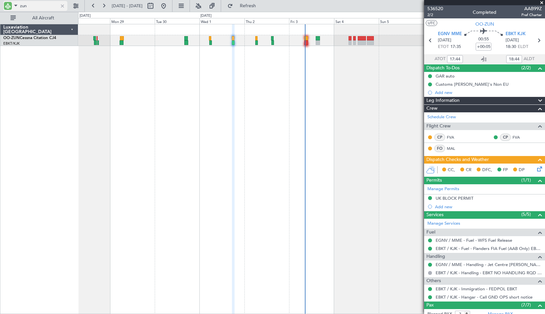
click at [15, 6] on span at bounding box center [16, 5] width 8 height 8
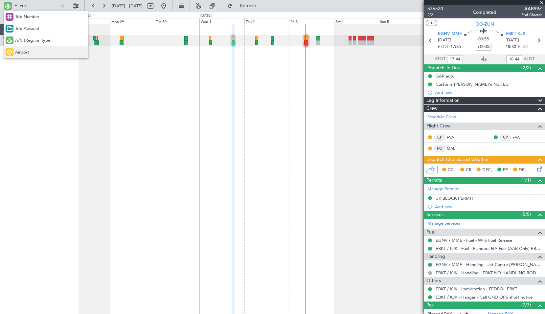
click at [31, 49] on div "Airport" at bounding box center [46, 52] width 84 height 12
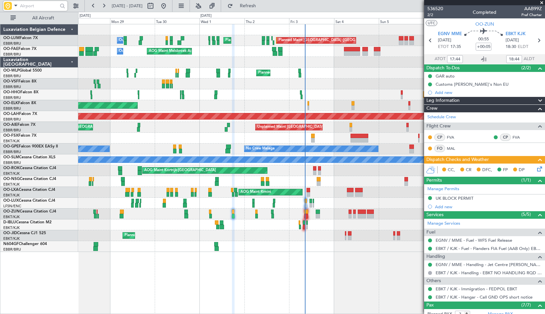
click at [44, 8] on input "text" at bounding box center [39, 6] width 38 height 10
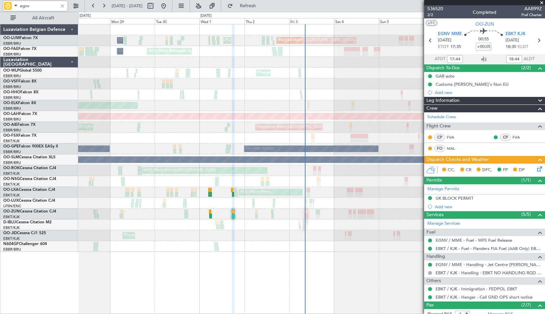
type input "egnv"
click at [541, 2] on span at bounding box center [541, 3] width 7 height 6
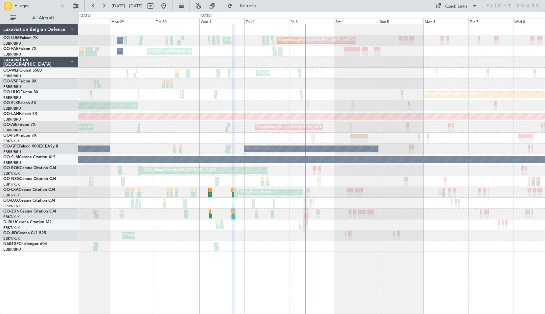
type input "0"
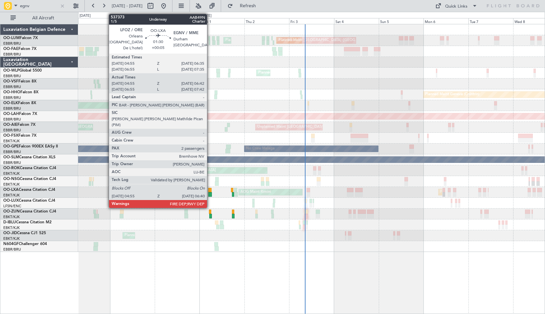
click at [210, 195] on div at bounding box center [209, 194] width 3 height 5
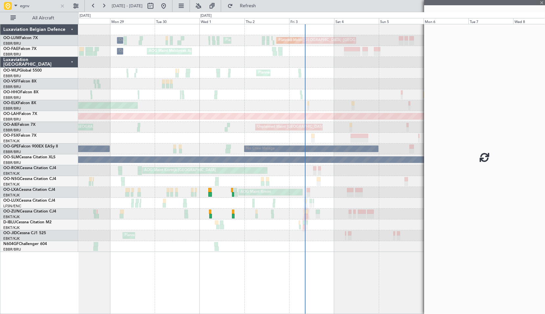
click at [223, 179] on div "Planned Maint [GEOGRAPHIC_DATA] ([GEOGRAPHIC_DATA])" at bounding box center [311, 181] width 466 height 11
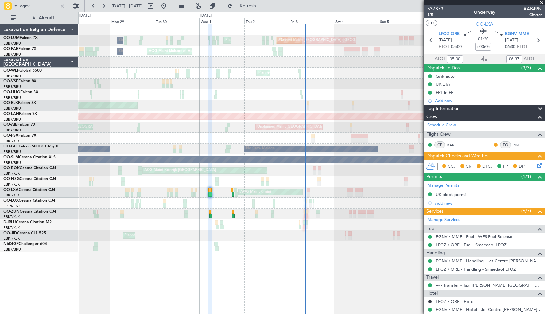
click at [211, 193] on div at bounding box center [209, 194] width 3 height 5
click at [448, 124] on link "Schedule Crew" at bounding box center [441, 125] width 29 height 7
click at [482, 58] on icon at bounding box center [484, 59] width 8 height 8
click at [534, 40] on icon at bounding box center [538, 40] width 9 height 9
type input "-00:10"
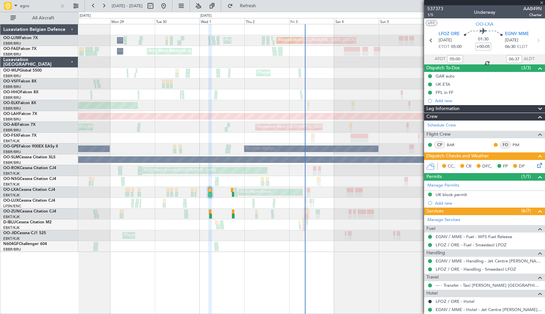
type input "17:42"
type input "18:44"
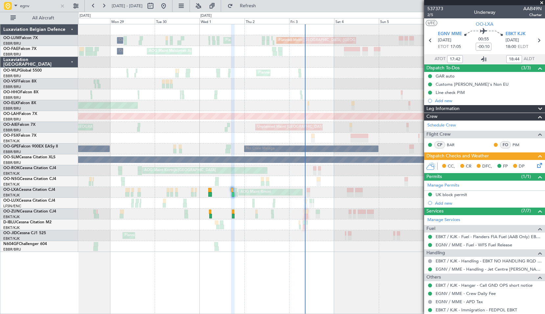
click at [482, 60] on icon at bounding box center [484, 59] width 8 height 8
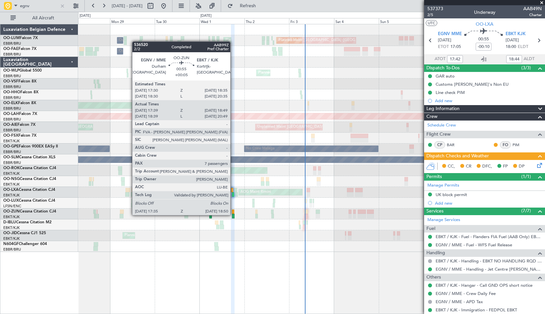
click at [233, 214] on div at bounding box center [233, 216] width 3 height 5
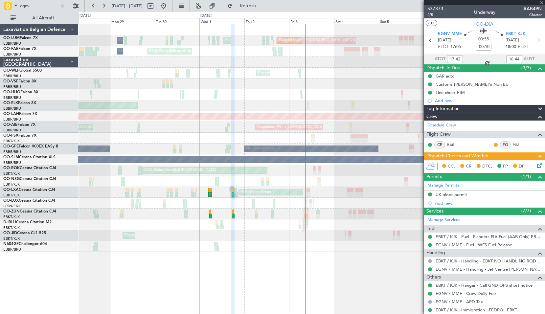
type input "+00:05"
type input "17:44"
type input "7"
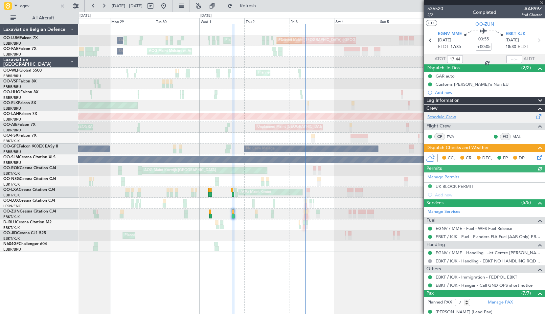
click at [448, 118] on link "Schedule Crew" at bounding box center [441, 117] width 29 height 7
click at [482, 56] on icon at bounding box center [484, 59] width 8 height 8
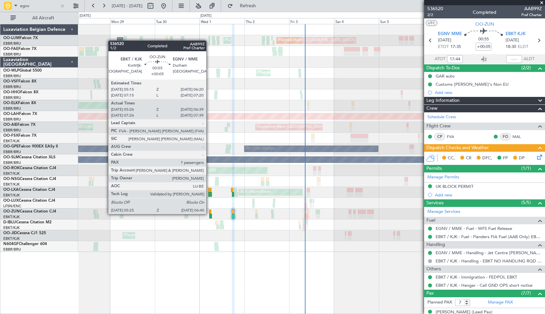
click at [209, 214] on div at bounding box center [210, 212] width 2 height 5
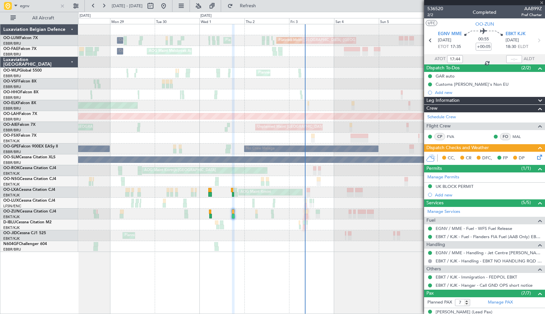
click at [252, 228] on div "A/C Unavailable Kortrijk-Wevelgem A/C Unavailable Brussels (Brussels National)" at bounding box center [311, 224] width 466 height 11
type input "05:31"
type input "06:34"
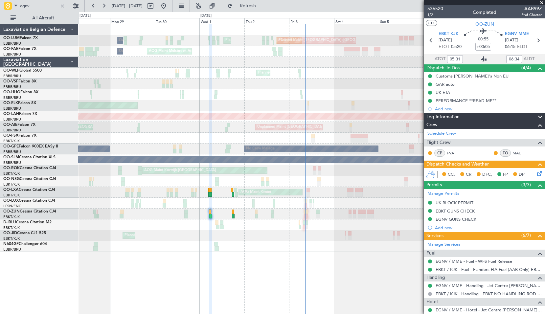
click at [482, 57] on icon at bounding box center [484, 59] width 8 height 8
click at [62, 5] on div at bounding box center [62, 5] width 7 height 7
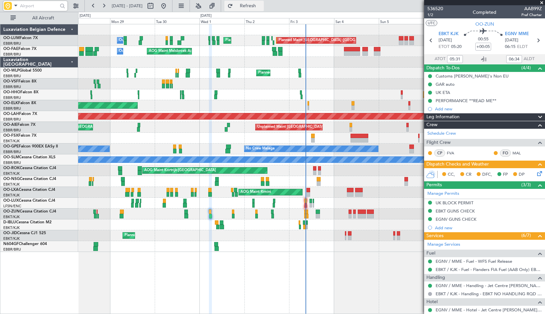
click at [262, 7] on span "Refresh" at bounding box center [248, 6] width 28 height 5
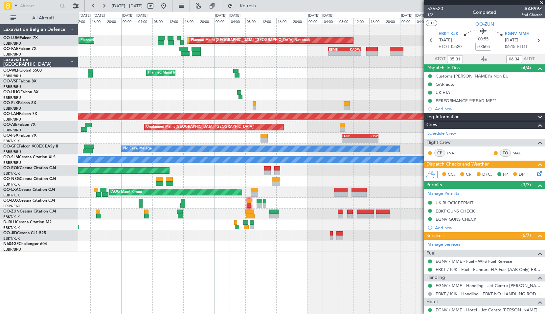
click at [318, 178] on div at bounding box center [311, 181] width 466 height 11
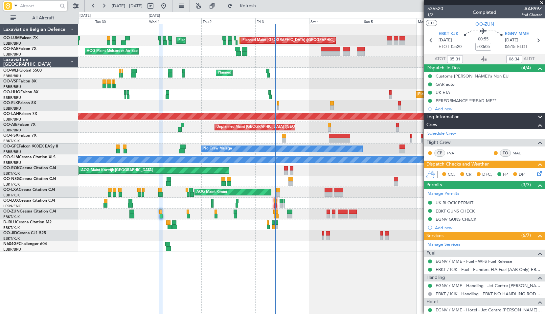
click at [35, 5] on input "text" at bounding box center [39, 6] width 38 height 10
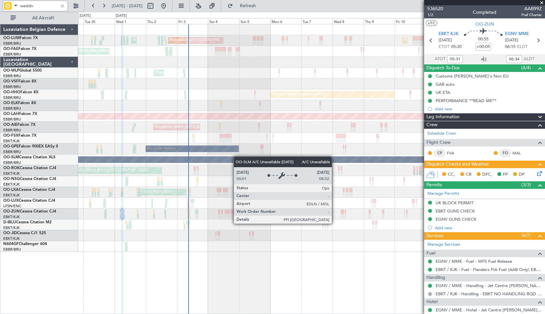
click at [237, 156] on div "AOG Maint Melsbroek Air Base Planned Maint [GEOGRAPHIC_DATA] ([GEOGRAPHIC_DATA]…" at bounding box center [311, 138] width 466 height 228
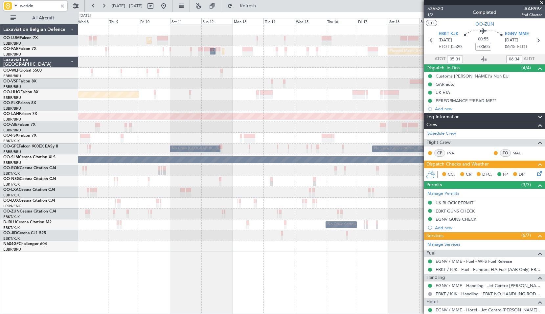
click at [133, 133] on div "Planned Maint [GEOGRAPHIC_DATA] ([GEOGRAPHIC_DATA] National) Owner [GEOGRAPHIC_…" at bounding box center [311, 138] width 466 height 228
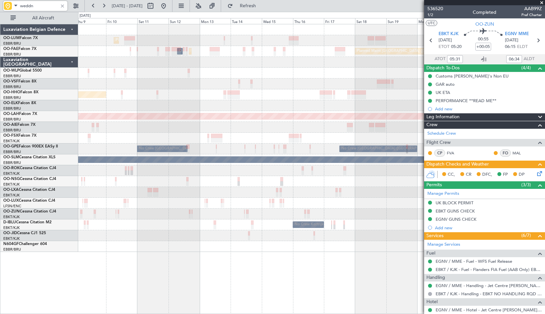
click at [313, 197] on div "Planned Maint Kortrijk-[GEOGRAPHIC_DATA]" at bounding box center [311, 192] width 466 height 11
click at [40, 7] on input "weddn" at bounding box center [39, 6] width 38 height 10
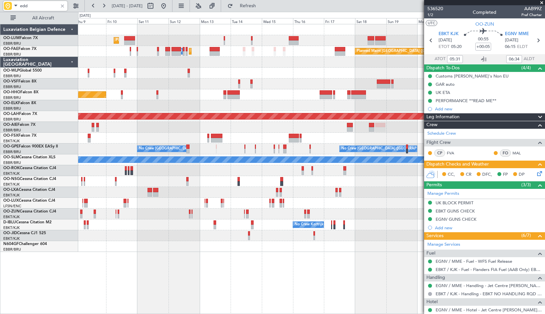
type input "eddn"
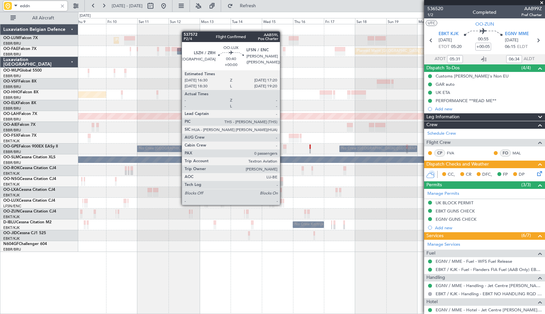
click at [283, 204] on div at bounding box center [283, 205] width 1 height 5
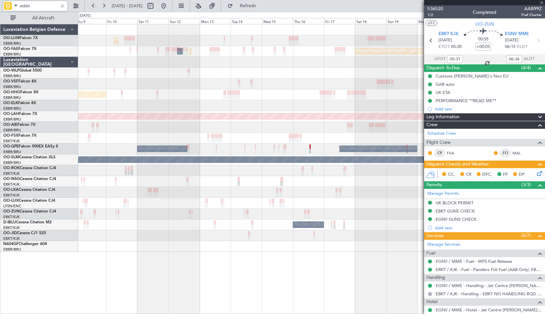
type input "0"
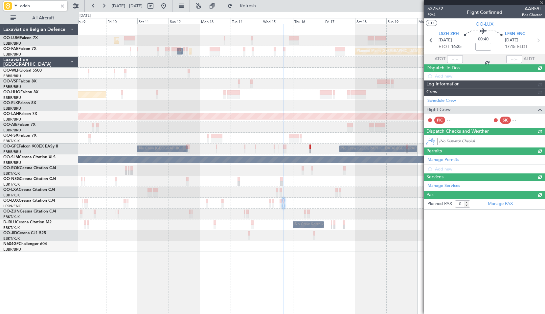
type input "eddn"
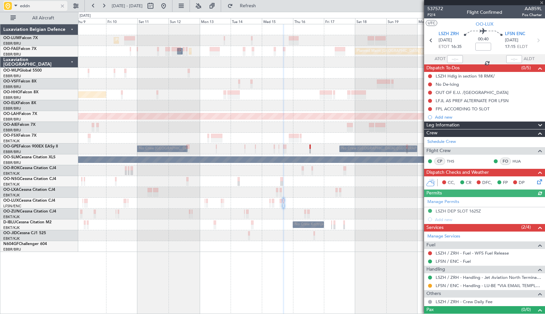
click at [63, 6] on div at bounding box center [62, 5] width 7 height 7
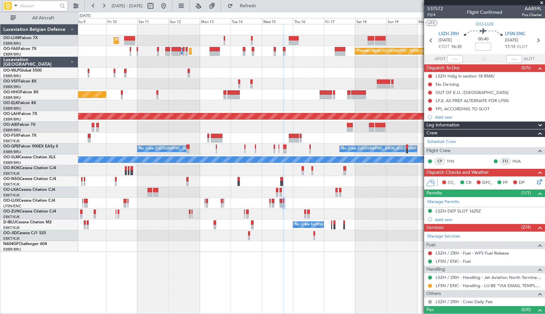
click at [540, 2] on span at bounding box center [541, 3] width 7 height 6
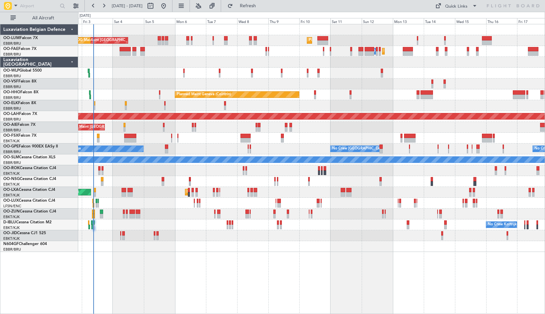
click at [375, 273] on div "Planned Maint [GEOGRAPHIC_DATA] ([GEOGRAPHIC_DATA] National) Planned Maint [GEO…" at bounding box center [311, 169] width 467 height 290
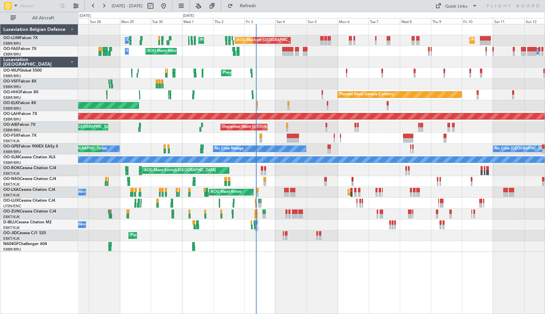
click at [421, 278] on div "Planned Maint [GEOGRAPHIC_DATA] ([GEOGRAPHIC_DATA] National) Planned Maint [GEO…" at bounding box center [311, 169] width 467 height 290
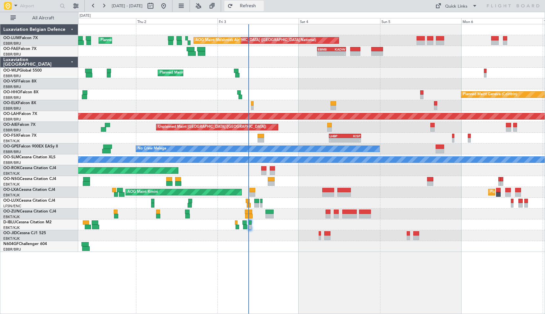
click at [262, 8] on span "Refresh" at bounding box center [248, 6] width 28 height 5
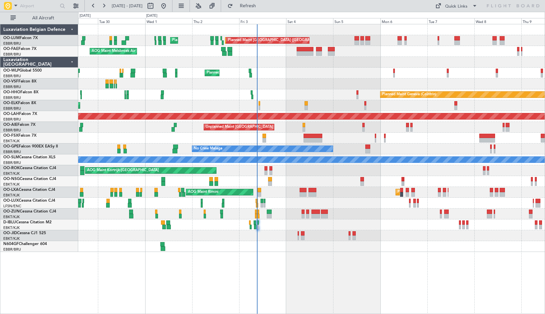
click at [377, 277] on div "AOG Maint Melsbroek Air Base Planned Maint [GEOGRAPHIC_DATA] ([GEOGRAPHIC_DATA]…" at bounding box center [311, 169] width 467 height 290
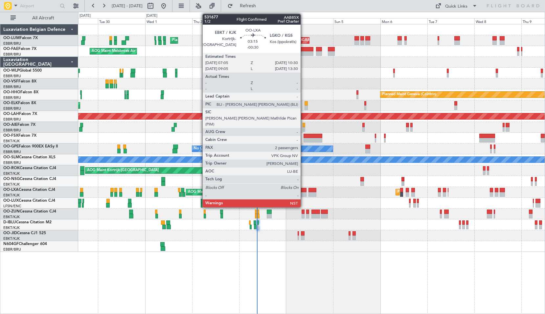
click at [304, 189] on div at bounding box center [303, 190] width 7 height 5
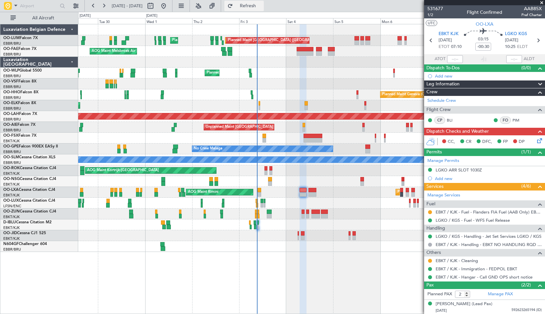
click at [260, 4] on span "Refresh" at bounding box center [248, 6] width 28 height 5
click at [12, 7] on span at bounding box center [16, 5] width 8 height 8
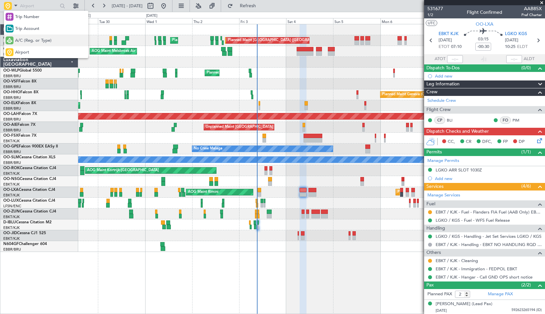
click at [28, 42] on span "A/C (Reg. or Type)" at bounding box center [33, 40] width 36 height 7
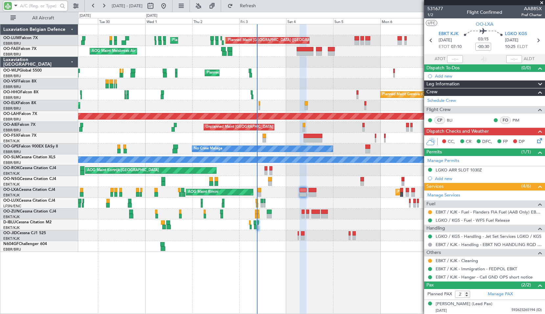
click at [28, 9] on input "text" at bounding box center [39, 6] width 38 height 10
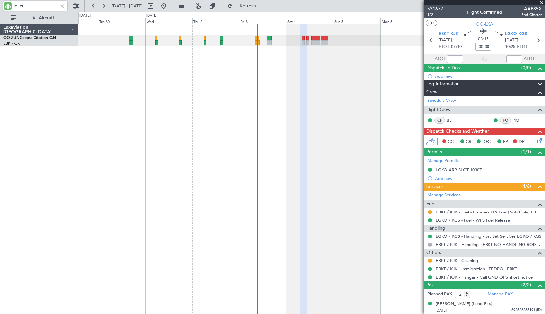
type input "zun"
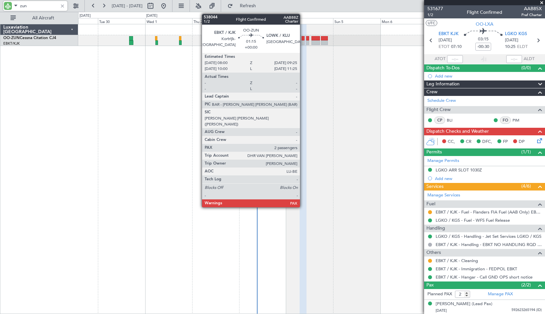
click at [303, 42] on div at bounding box center [303, 42] width 3 height 5
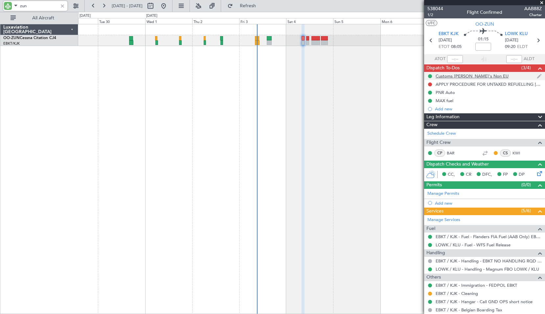
type input "zun"
click at [534, 42] on icon at bounding box center [538, 40] width 9 height 9
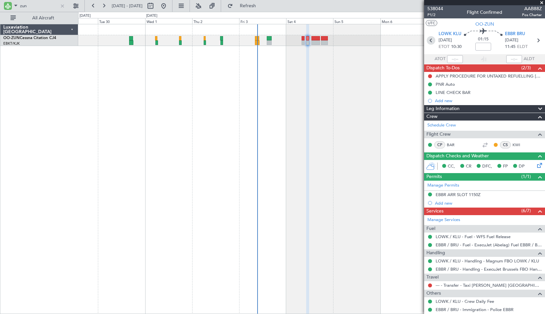
click at [429, 40] on icon at bounding box center [431, 40] width 9 height 9
type input "2"
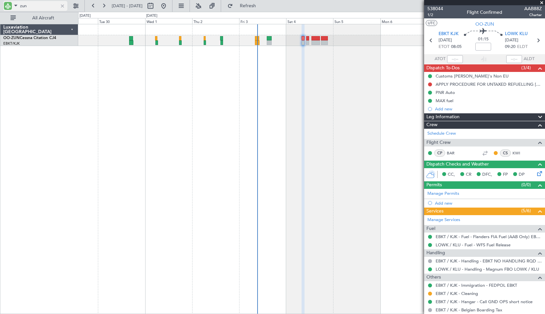
click at [60, 8] on div at bounding box center [62, 5] width 7 height 7
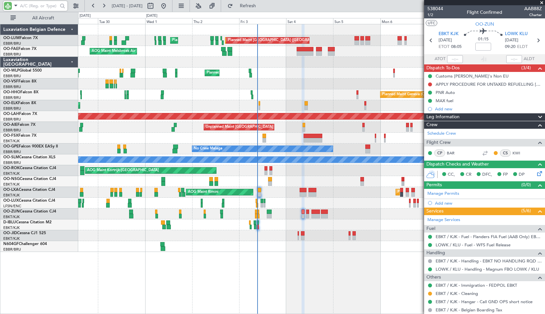
click at [25, 251] on div "EBBR/BRU [GEOGRAPHIC_DATA] ([GEOGRAPHIC_DATA] National)" at bounding box center [40, 250] width 75 height 6
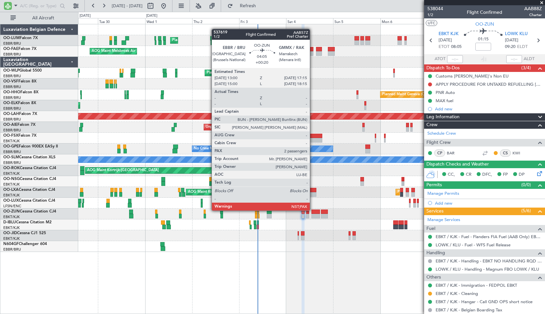
click at [313, 211] on div at bounding box center [315, 212] width 9 height 5
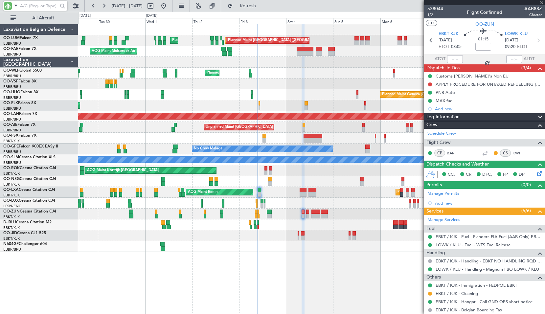
click at [314, 231] on div "Planned Maint Kortrijk-[GEOGRAPHIC_DATA]" at bounding box center [311, 235] width 466 height 11
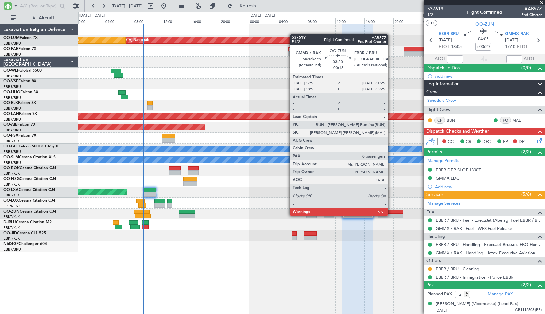
click at [390, 215] on div at bounding box center [390, 216] width 25 height 5
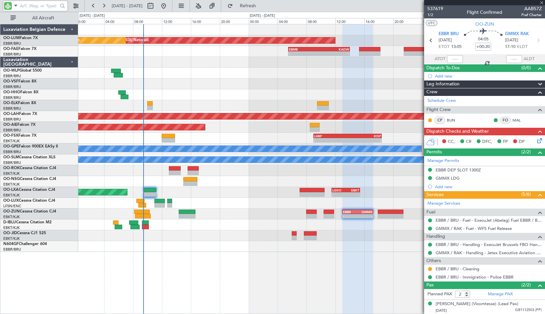
click at [391, 233] on div at bounding box center [311, 235] width 466 height 11
type input "-00:15"
type input "0"
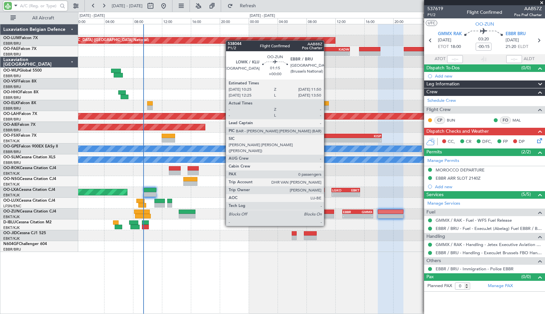
click at [327, 214] on div at bounding box center [329, 216] width 11 height 5
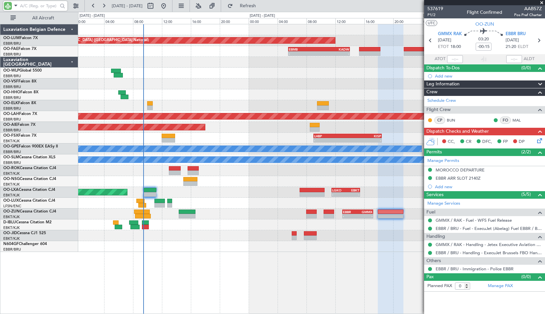
click at [330, 233] on div at bounding box center [311, 235] width 466 height 11
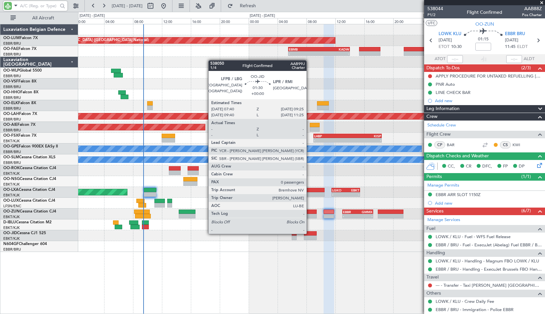
click at [309, 233] on div at bounding box center [310, 233] width 13 height 5
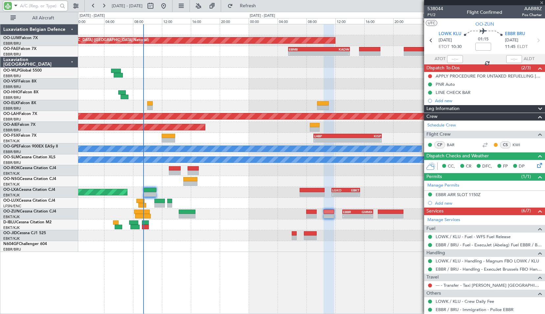
click at [342, 236] on div at bounding box center [311, 235] width 466 height 11
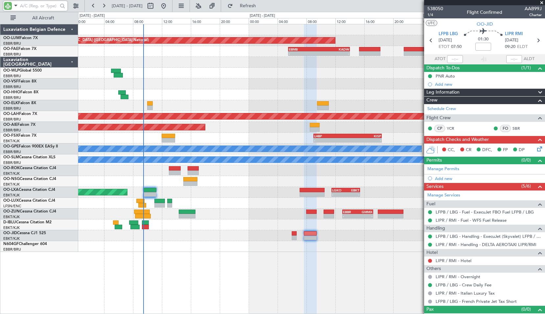
scroll to position [10, 0]
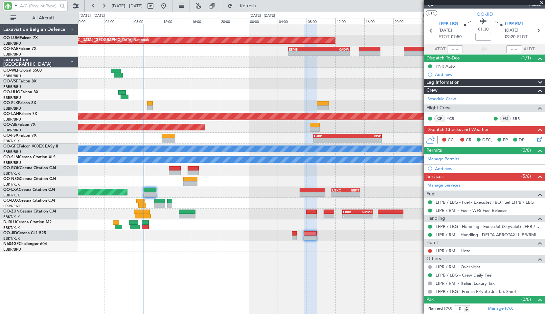
click at [341, 238] on div at bounding box center [311, 235] width 466 height 11
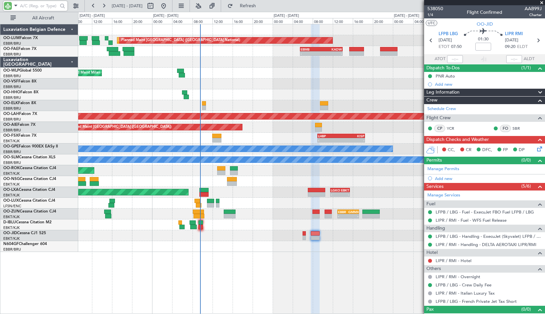
scroll to position [10, 0]
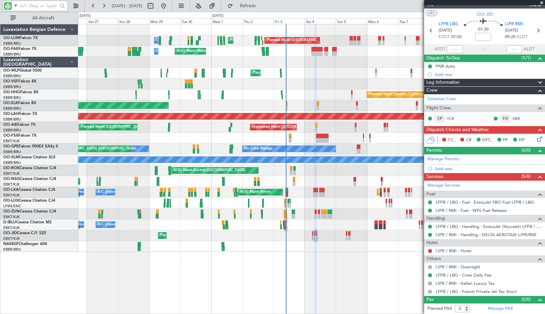
click at [98, 157] on div "AOG Maint Melsbroek Air Base Planned Maint [GEOGRAPHIC_DATA] ([GEOGRAPHIC_DATA]…" at bounding box center [311, 138] width 466 height 228
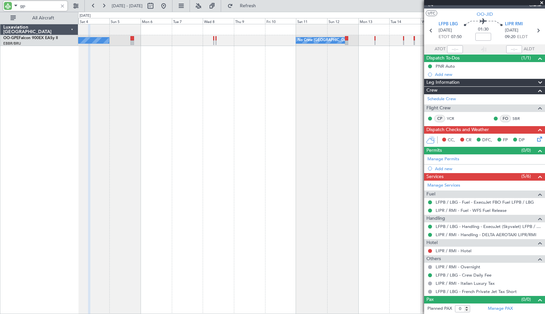
type input "gpe"
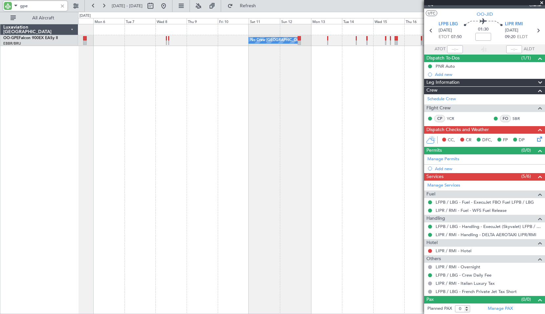
click at [298, 119] on div "No Crew [GEOGRAPHIC_DATA] ([GEOGRAPHIC_DATA] National) No Crew [GEOGRAPHIC_DATA…" at bounding box center [311, 169] width 467 height 290
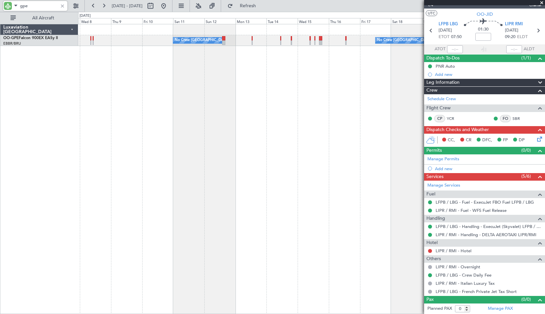
click at [275, 109] on div "No Crew [GEOGRAPHIC_DATA] ([GEOGRAPHIC_DATA] National) No Crew [GEOGRAPHIC_DATA…" at bounding box center [311, 169] width 467 height 290
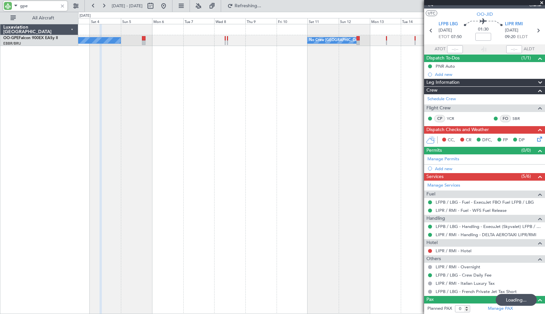
click at [237, 125] on div "No Crew [GEOGRAPHIC_DATA] ([GEOGRAPHIC_DATA] National) No Crew [GEOGRAPHIC_DATA…" at bounding box center [311, 169] width 467 height 290
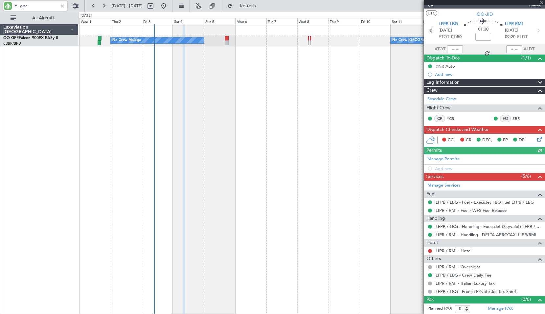
click at [279, 115] on div "No Crew [GEOGRAPHIC_DATA] ([GEOGRAPHIC_DATA] National) No Crew Malaga No Crew […" at bounding box center [311, 169] width 467 height 290
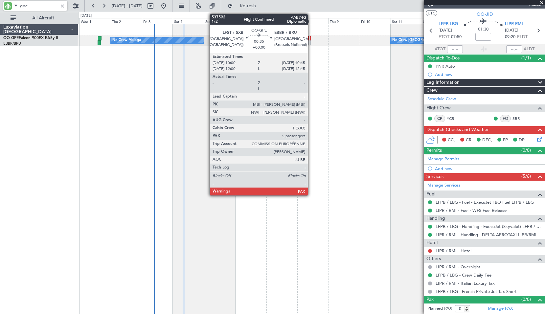
click at [311, 41] on div at bounding box center [310, 42] width 1 height 5
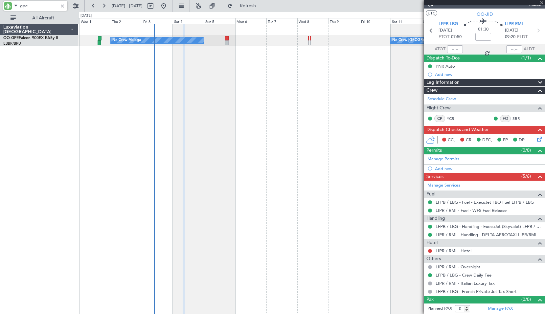
type input "10"
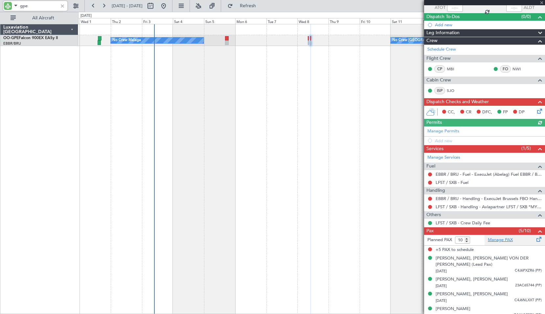
scroll to position [65, 0]
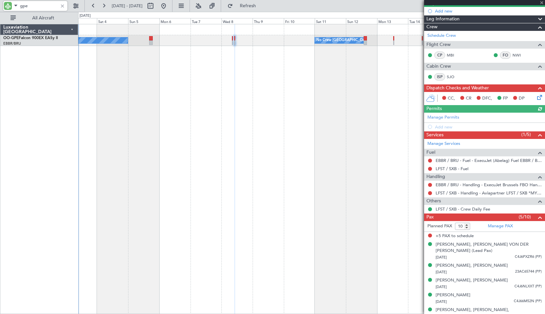
click at [259, 140] on div "No Crew [GEOGRAPHIC_DATA] ([GEOGRAPHIC_DATA] National) No Crew Malaga No Crew […" at bounding box center [311, 169] width 467 height 290
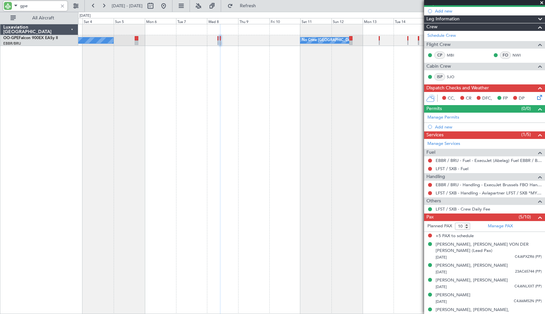
click at [239, 139] on div "No Crew [GEOGRAPHIC_DATA] ([GEOGRAPHIC_DATA] National) No Crew Malaga No Crew […" at bounding box center [311, 169] width 467 height 290
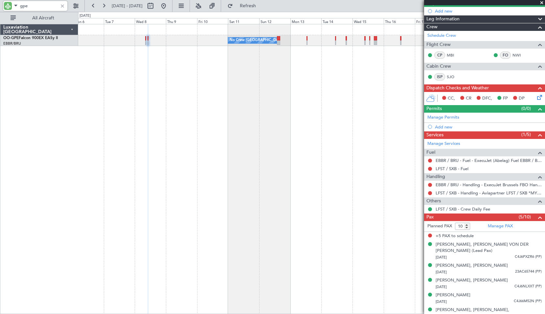
type input "gpe"
click at [62, 6] on div at bounding box center [62, 5] width 7 height 7
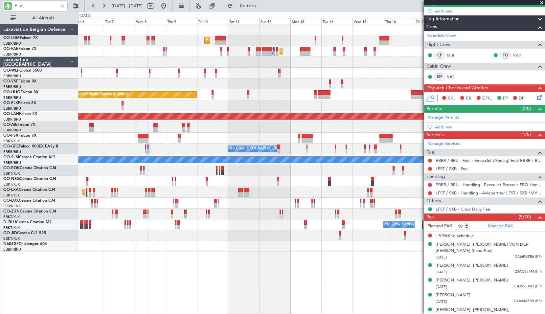
type input "aie"
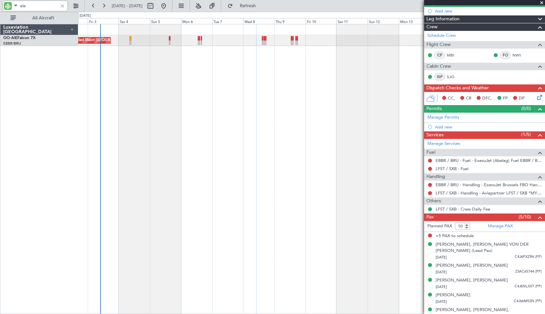
click at [333, 126] on div "Unplanned Maint [GEOGRAPHIC_DATA] ([GEOGRAPHIC_DATA])" at bounding box center [311, 169] width 467 height 290
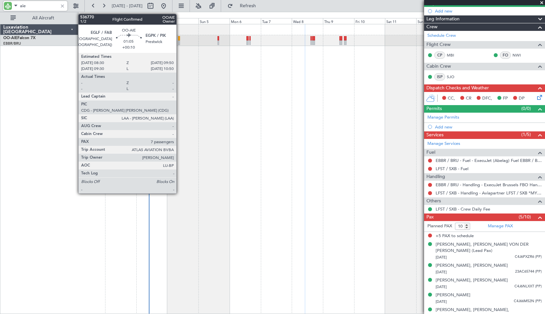
click at [179, 39] on div at bounding box center [179, 38] width 2 height 5
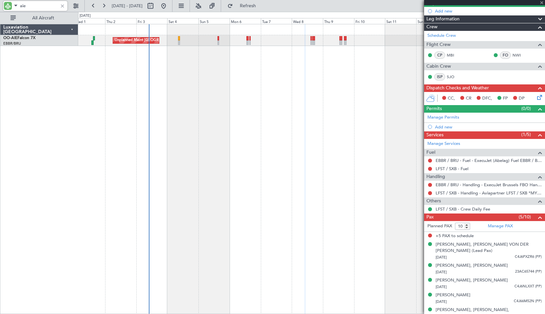
click at [223, 94] on div "Unplanned Maint [GEOGRAPHIC_DATA] ([GEOGRAPHIC_DATA]) Planned Maint [GEOGRAPHIC…" at bounding box center [311, 169] width 467 height 290
type input "+00:10"
type input "7"
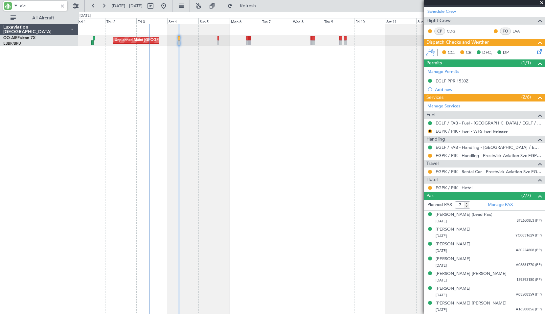
scroll to position [0, 0]
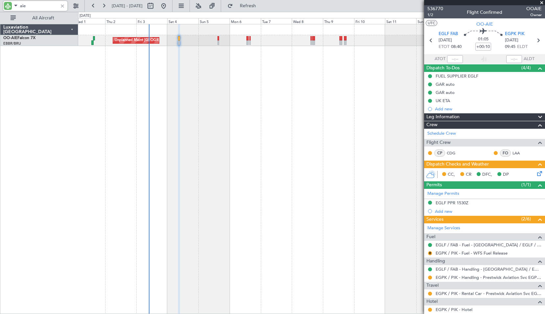
type input "aie"
click at [63, 5] on div at bounding box center [62, 5] width 7 height 7
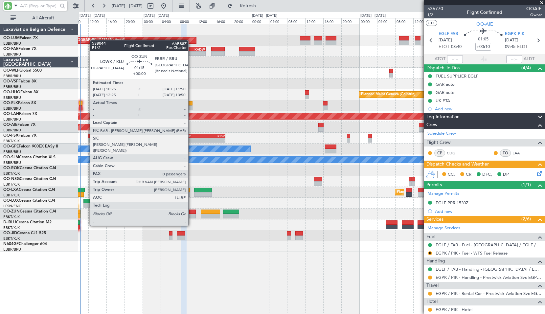
click at [191, 214] on div at bounding box center [192, 216] width 7 height 5
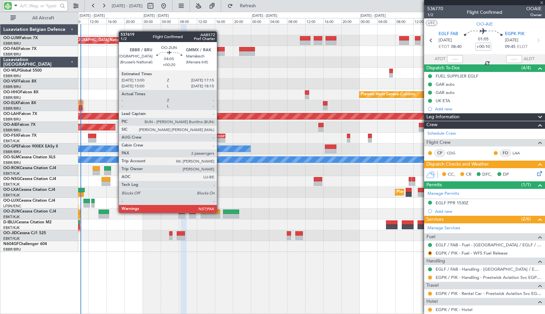
type input "0"
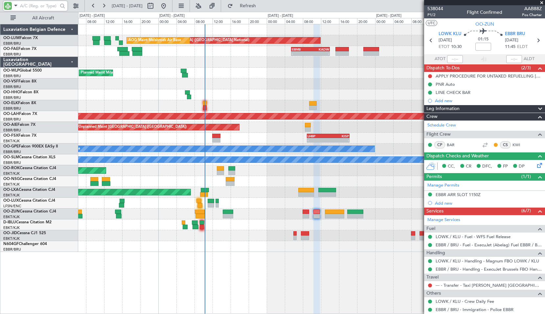
click at [228, 249] on div at bounding box center [311, 246] width 466 height 11
click at [257, 7] on span "Refresh" at bounding box center [248, 6] width 28 height 5
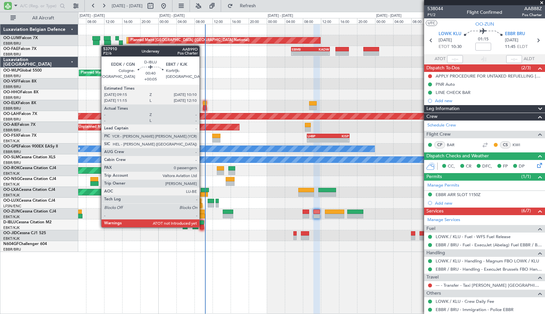
click at [202, 227] on div at bounding box center [202, 227] width 4 height 5
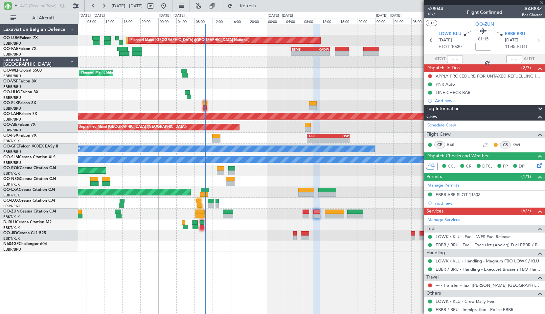
type input "+00:05"
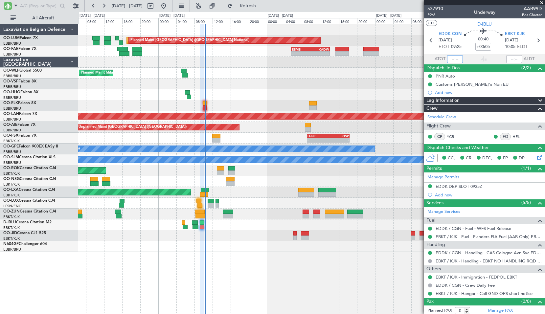
click at [453, 62] on input "text" at bounding box center [455, 59] width 16 height 8
type input "09:45"
drag, startPoint x: 261, startPoint y: 9, endPoint x: 257, endPoint y: 13, distance: 6.3
click at [261, 9] on button "Refresh" at bounding box center [243, 6] width 39 height 11
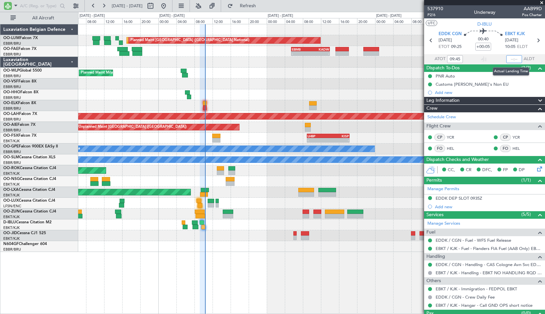
click at [514, 60] on input "text" at bounding box center [514, 59] width 16 height 8
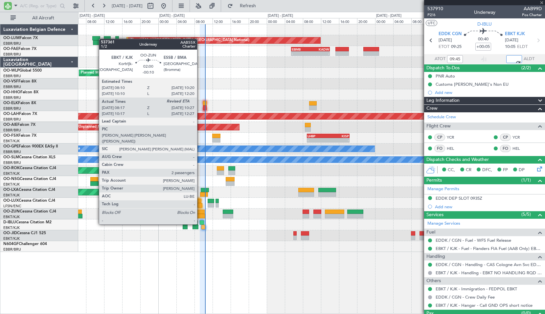
click at [200, 212] on div at bounding box center [200, 212] width 10 height 5
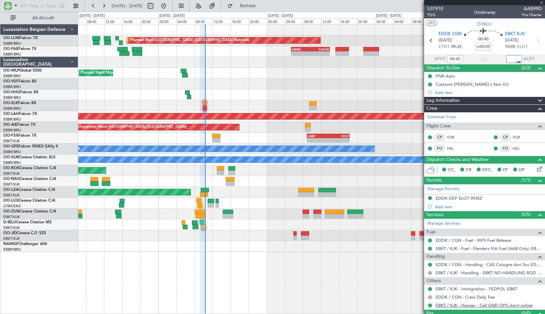
type input "09:51"
type input "-00:10"
type input "08:22"
type input "2"
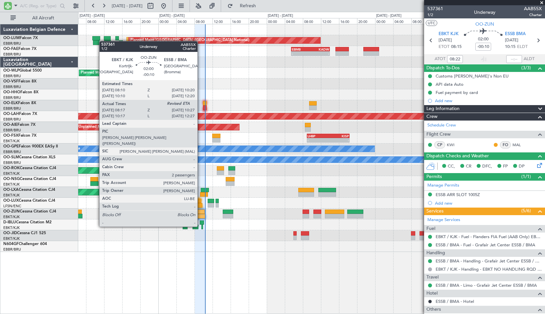
click at [200, 214] on div at bounding box center [200, 216] width 10 height 5
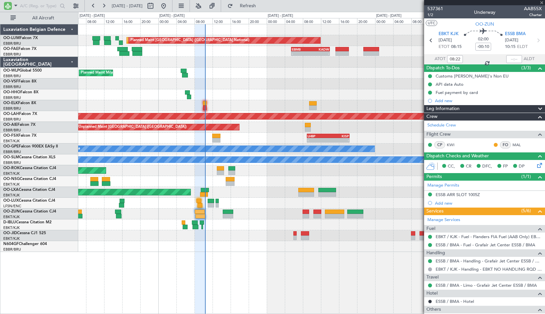
click at [225, 225] on div at bounding box center [311, 224] width 466 height 11
click at [514, 56] on mat-tooltip-component "Estimated Landing Time" at bounding box center [514, 58] width 52 height 17
click at [511, 62] on input "text" at bounding box center [514, 59] width 16 height 8
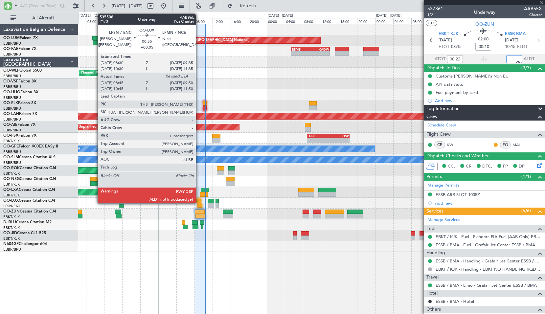
click at [199, 202] on div at bounding box center [198, 201] width 5 height 5
type input "10:20"
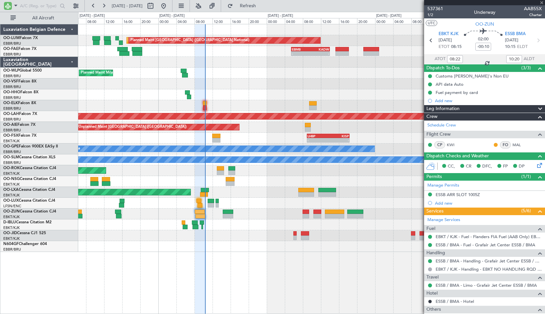
type input "+00:05"
type input "08:50"
type input "0"
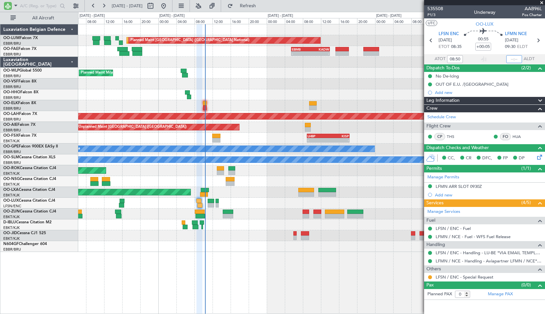
drag, startPoint x: 512, startPoint y: 58, endPoint x: 532, endPoint y: 59, distance: 19.7
click at [512, 58] on input "text" at bounding box center [514, 59] width 16 height 8
type input "09:51"
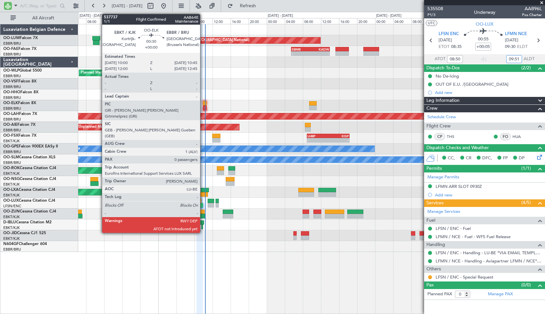
click at [203, 107] on div at bounding box center [205, 107] width 4 height 5
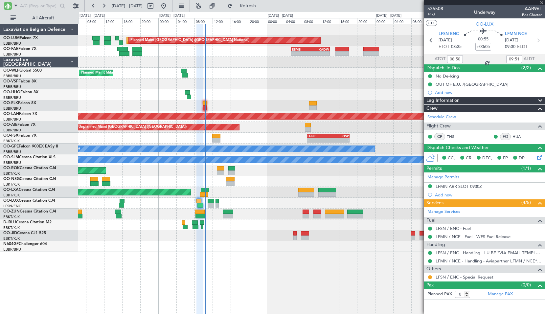
click at [237, 103] on div at bounding box center [311, 105] width 466 height 11
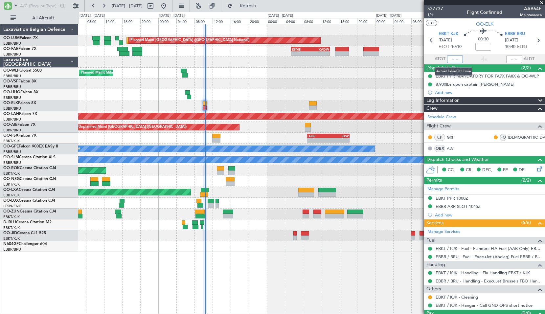
click at [455, 62] on input "text" at bounding box center [455, 59] width 16 height 8
type input "09:58"
type input "10:21"
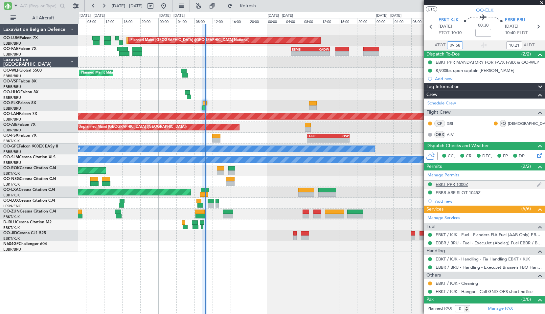
type input "09:58"
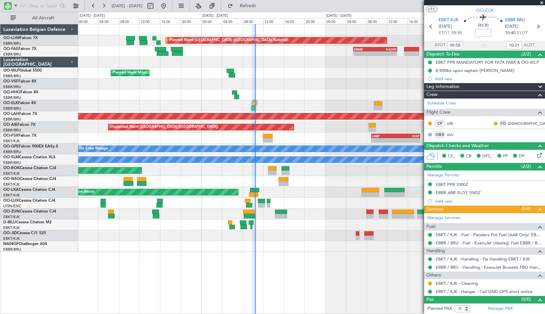
click at [543, 1] on span at bounding box center [541, 3] width 7 height 6
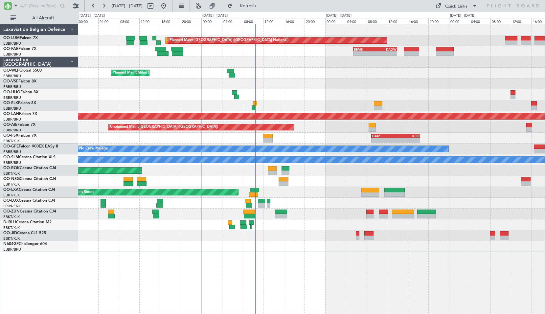
scroll to position [0, 0]
click at [247, 6] on button "Refresh" at bounding box center [243, 6] width 39 height 11
click at [294, 229] on div at bounding box center [311, 224] width 466 height 11
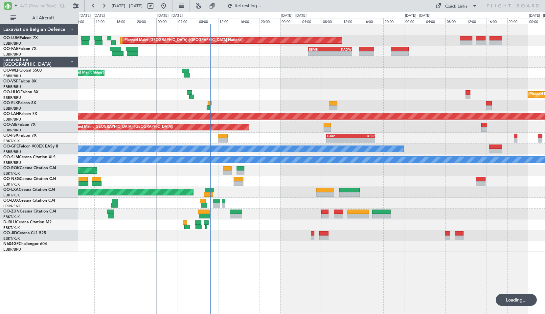
click at [259, 244] on div at bounding box center [311, 246] width 466 height 11
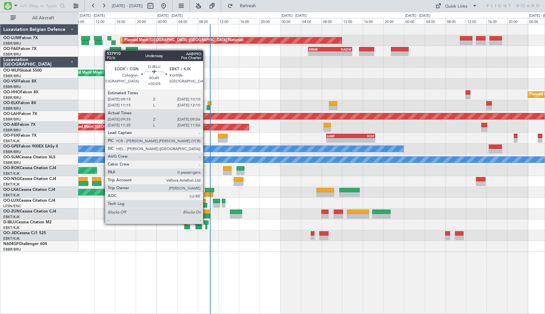
click at [206, 223] on div at bounding box center [206, 222] width 5 height 5
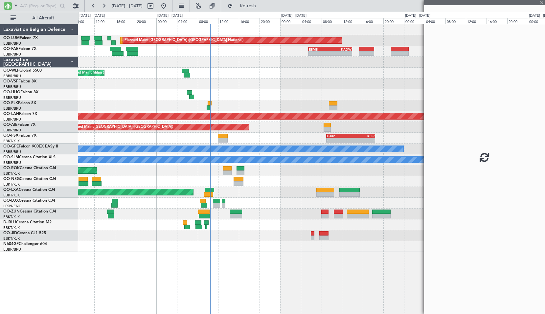
click at [274, 259] on div "AOG Maint Melsbroek Air Base Planned Maint Brussels (Brussels National) Planned…" at bounding box center [311, 169] width 467 height 290
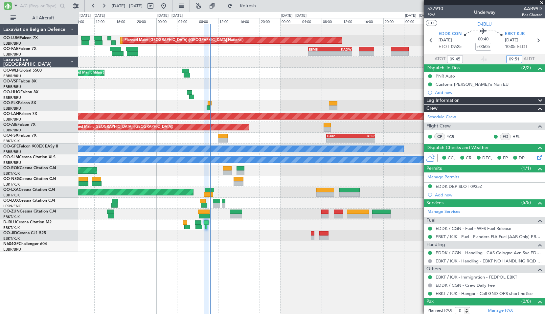
drag, startPoint x: 515, startPoint y: 59, endPoint x: 521, endPoint y: 59, distance: 5.6
click at [515, 59] on input "09:51" at bounding box center [514, 59] width 16 height 8
type input "10:24"
click at [540, 3] on span at bounding box center [541, 3] width 7 height 6
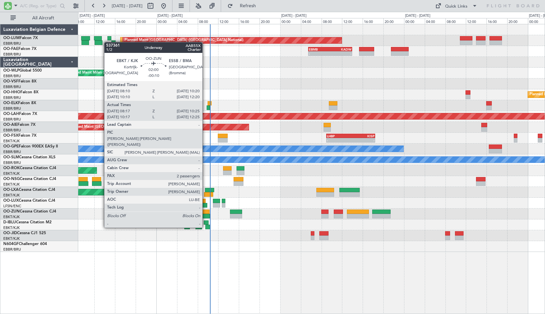
click at [205, 215] on div at bounding box center [204, 216] width 11 height 5
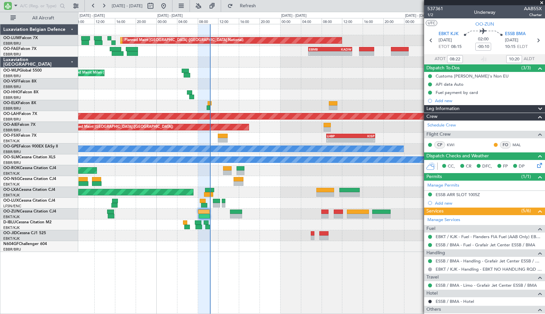
click at [543, 3] on span at bounding box center [541, 3] width 7 height 6
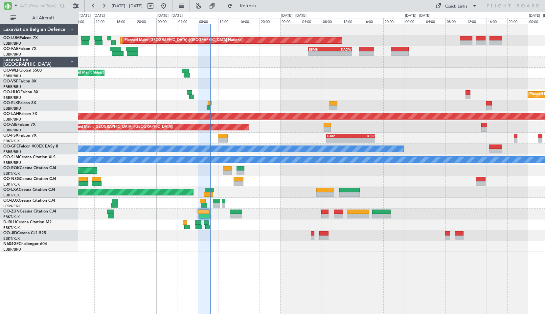
type input "0"
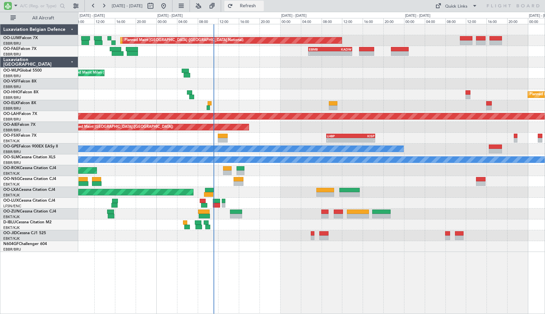
click at [261, 8] on span "Refresh" at bounding box center [248, 6] width 28 height 5
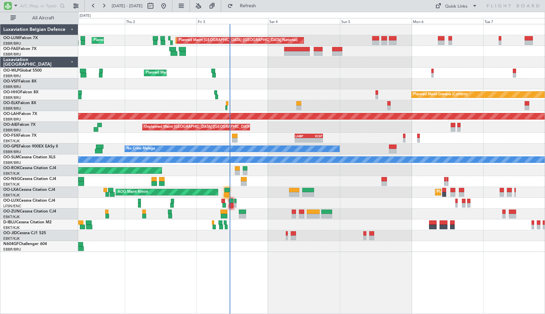
click at [255, 66] on div at bounding box center [311, 62] width 466 height 11
click at [262, 5] on span "Refresh" at bounding box center [248, 6] width 28 height 5
click at [256, 83] on div at bounding box center [311, 84] width 466 height 11
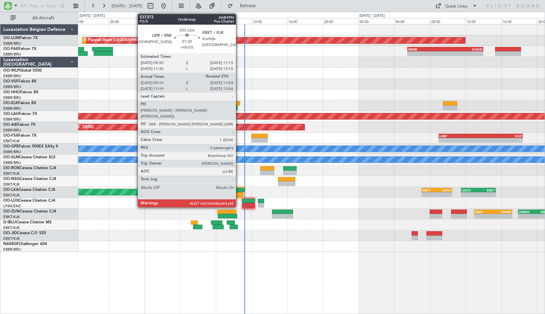
click at [239, 194] on div at bounding box center [235, 194] width 16 height 5
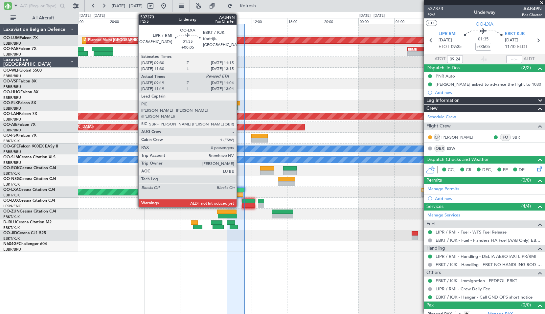
click at [239, 192] on div at bounding box center [237, 190] width 16 height 5
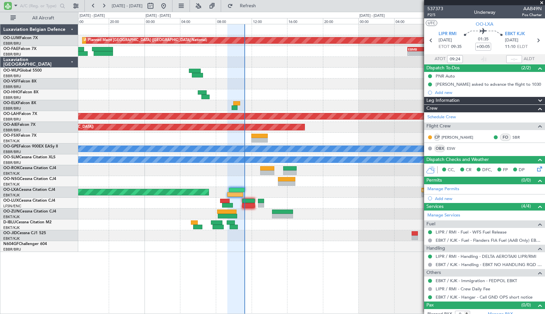
click at [326, 195] on div "AOG Maint Rimini - - EBKT 07:05 Z LGKO 10:30 Z - - LGKO 11:30 Z EBKT 15:25 Z" at bounding box center [311, 192] width 466 height 11
click at [512, 59] on input "text" at bounding box center [514, 59] width 16 height 8
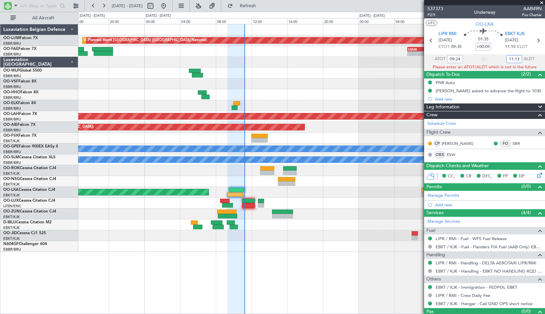
type input "11:13"
click at [541, 3] on span at bounding box center [541, 3] width 7 height 6
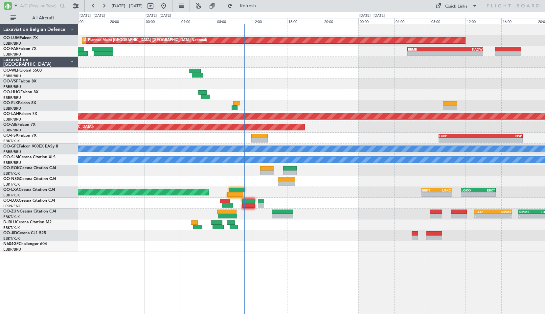
click at [299, 239] on div at bounding box center [311, 235] width 466 height 11
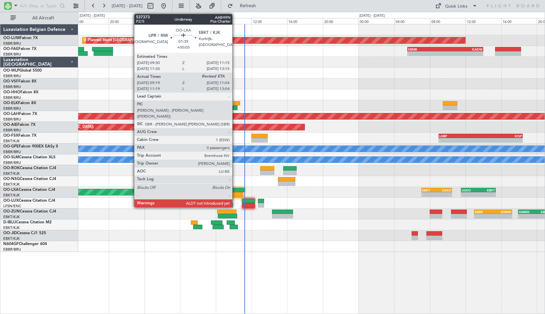
click at [235, 194] on div at bounding box center [235, 194] width 16 height 5
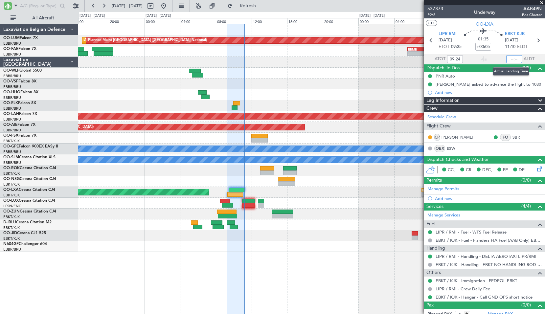
click at [511, 58] on input "text" at bounding box center [514, 59] width 16 height 8
type input "11:13"
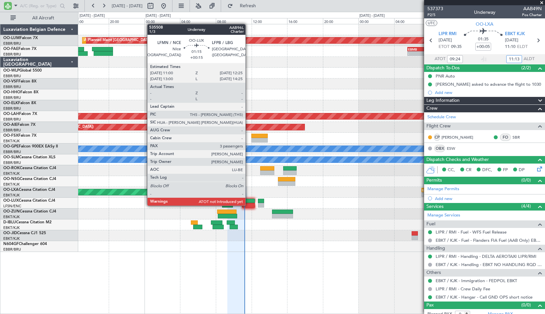
click at [248, 205] on div at bounding box center [248, 205] width 13 height 5
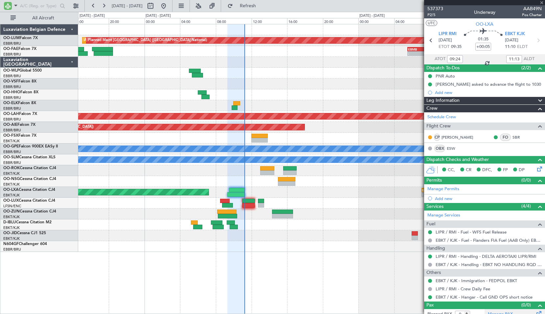
type input "+00:15"
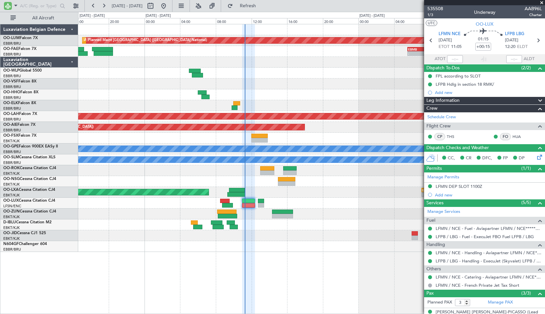
click at [542, 2] on span at bounding box center [541, 3] width 7 height 6
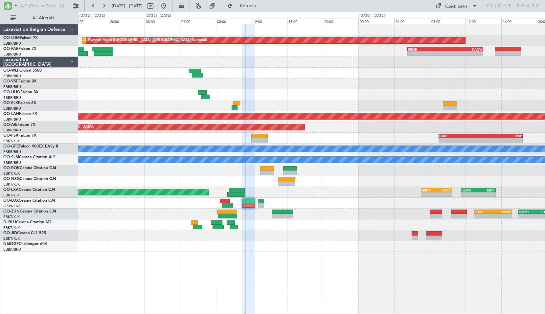
type input "0"
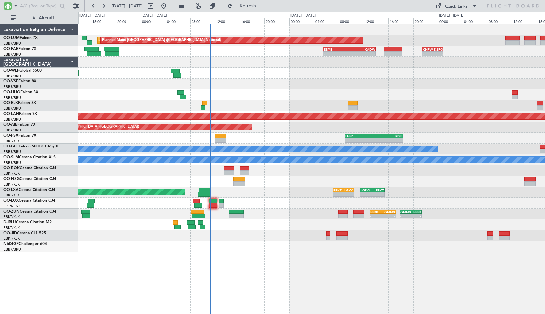
click at [317, 271] on div "AOG Maint Melsbroek Air Base Planned Maint Brussels (Brussels National) - - EBM…" at bounding box center [311, 169] width 467 height 290
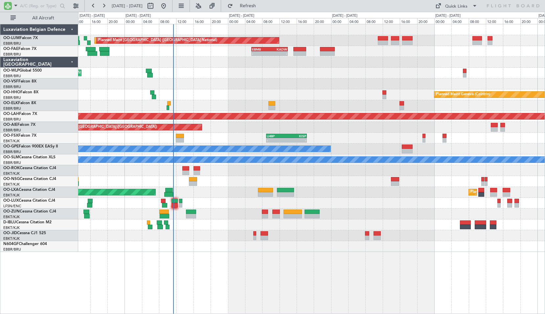
click at [247, 275] on div "AOG Maint Melsbroek Air Base Planned Maint Brussels (Brussels National) Planned…" at bounding box center [311, 169] width 467 height 290
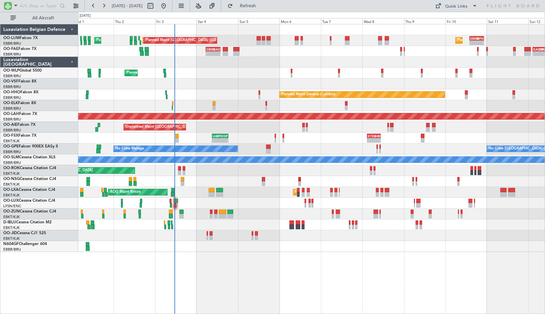
click at [255, 281] on div "AOG Maint Melsbroek Air Base Planned Maint Brussels (Brussels National) Planned…" at bounding box center [311, 169] width 467 height 290
